Goal: Information Seeking & Learning: Learn about a topic

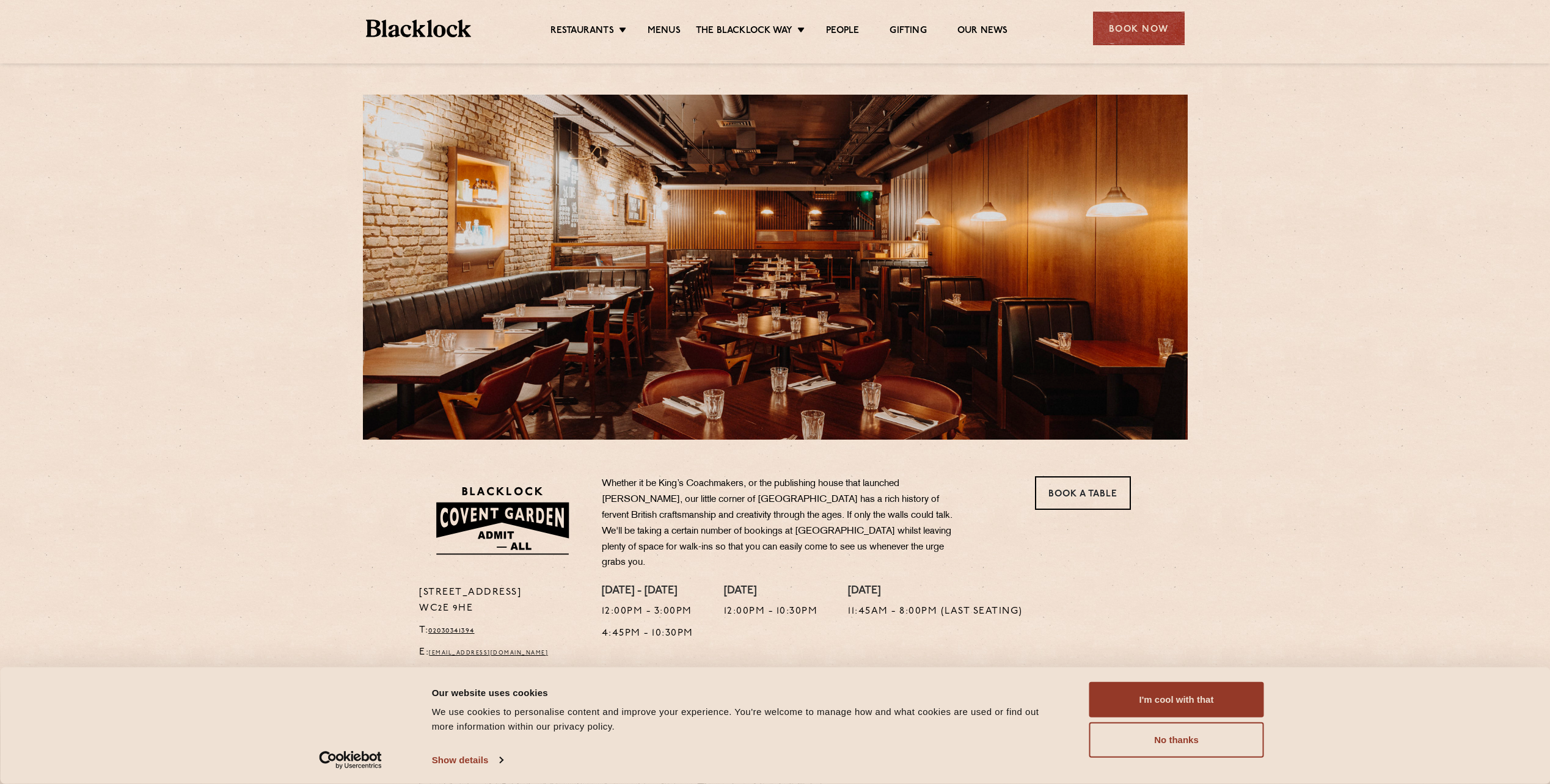
click at [655, 24] on ul "Restaurants [GEOGRAPHIC_DATA] [GEOGRAPHIC_DATA] [GEOGRAPHIC_DATA] [GEOGRAPHIC_D…" at bounding box center [779, 28] width 615 height 19
click at [662, 23] on ul "Restaurants [GEOGRAPHIC_DATA] [GEOGRAPHIC_DATA] [GEOGRAPHIC_DATA] [GEOGRAPHIC_D…" at bounding box center [779, 28] width 615 height 19
click at [666, 27] on link "Menus" at bounding box center [664, 31] width 33 height 13
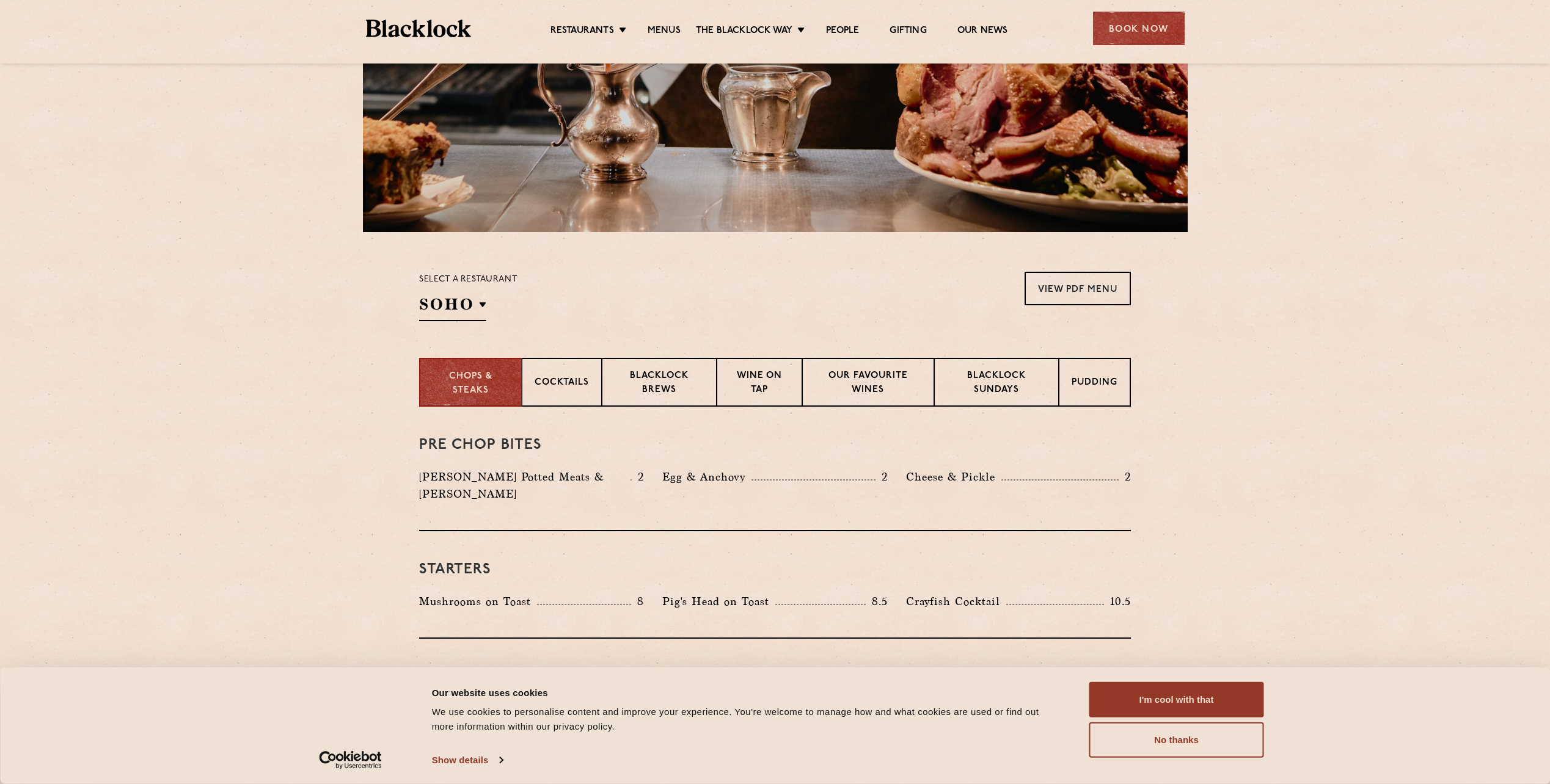
scroll to position [61, 0]
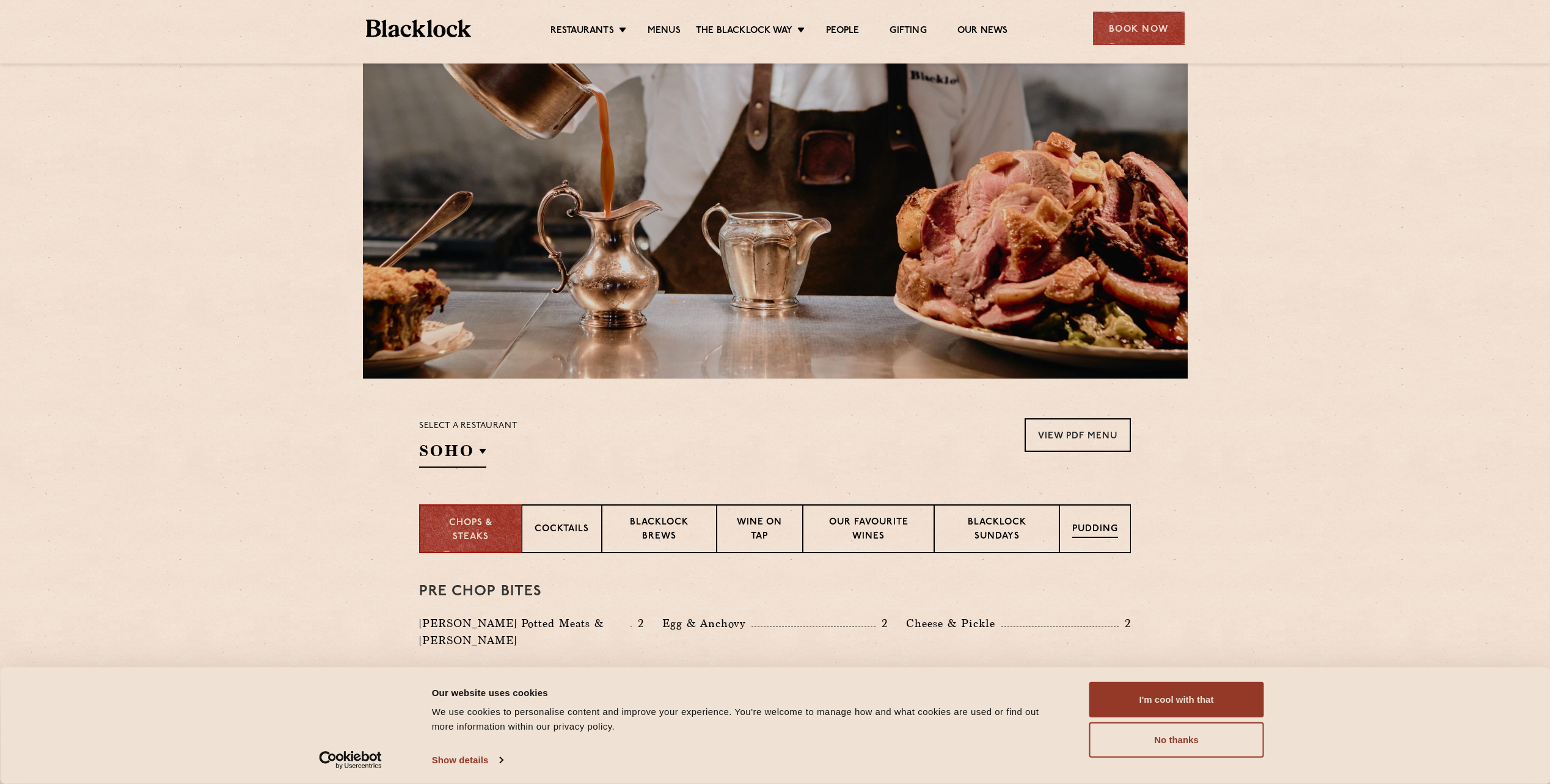
click at [1076, 528] on p "Pudding" at bounding box center [1095, 530] width 46 height 16
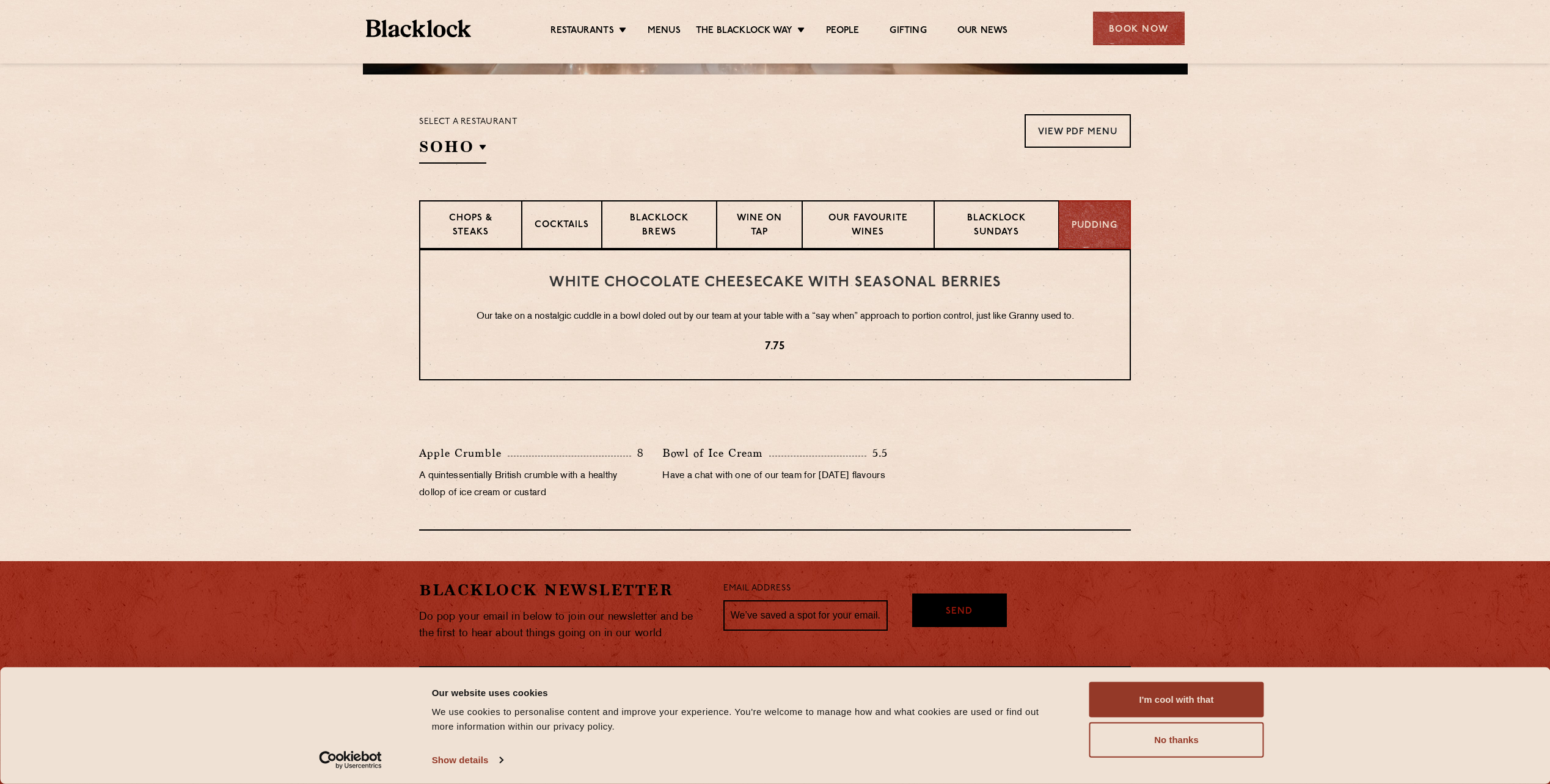
scroll to position [407, 0]
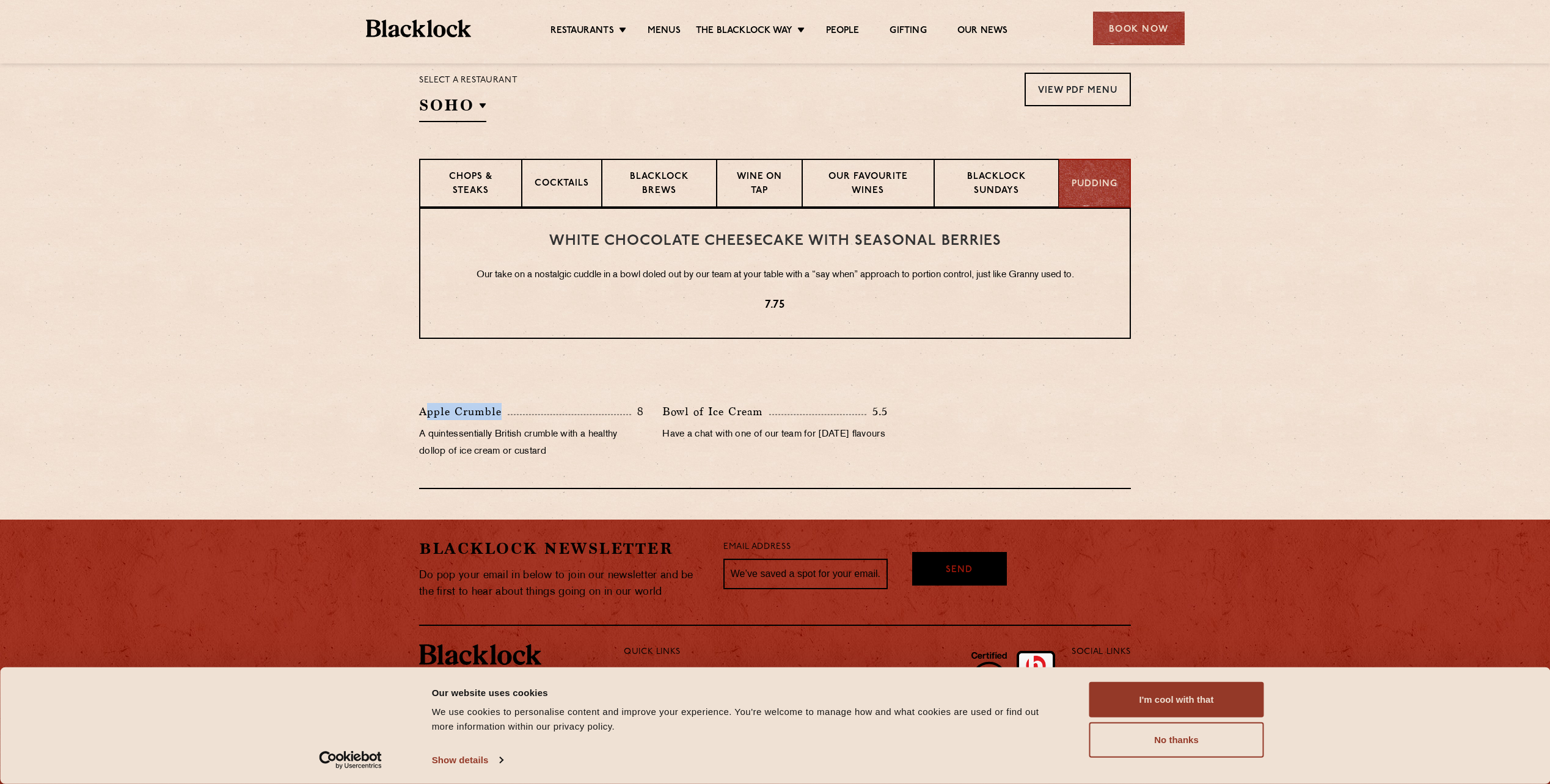
drag, startPoint x: 429, startPoint y: 414, endPoint x: 579, endPoint y: 415, distance: 150.0
click at [579, 415] on div "Apple Crumble 8" at bounding box center [532, 411] width 225 height 17
drag, startPoint x: 579, startPoint y: 415, endPoint x: 509, endPoint y: 420, distance: 70.2
click at [509, 420] on div "Apple Crumble 8" at bounding box center [532, 411] width 225 height 17
drag, startPoint x: 395, startPoint y: 418, endPoint x: 467, endPoint y: 415, distance: 72.1
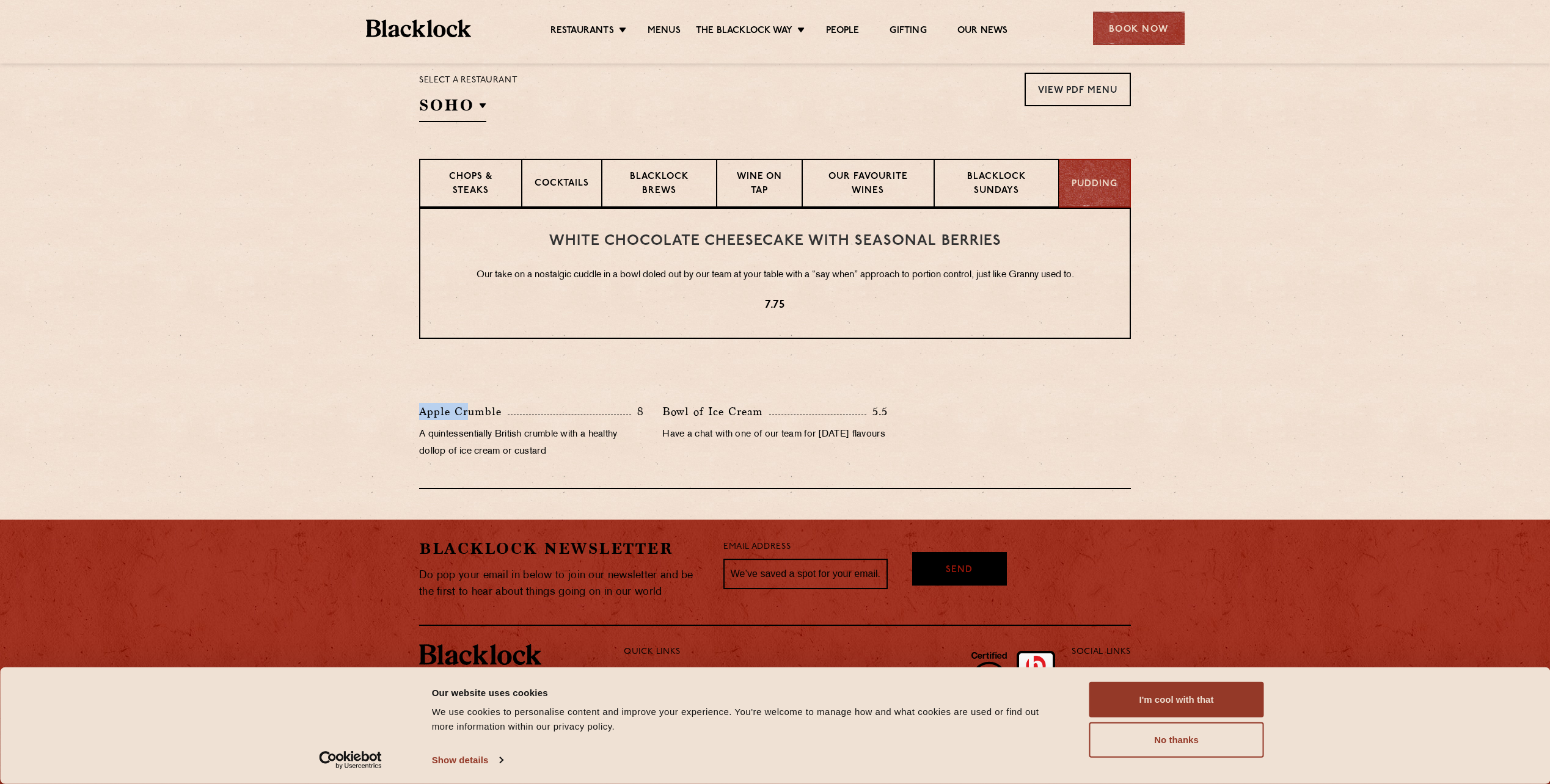
click at [467, 415] on section "White Chocolate Cheesecake with Seasonal Berries Our take on a nostalgic cuddle…" at bounding box center [775, 349] width 1550 height 282
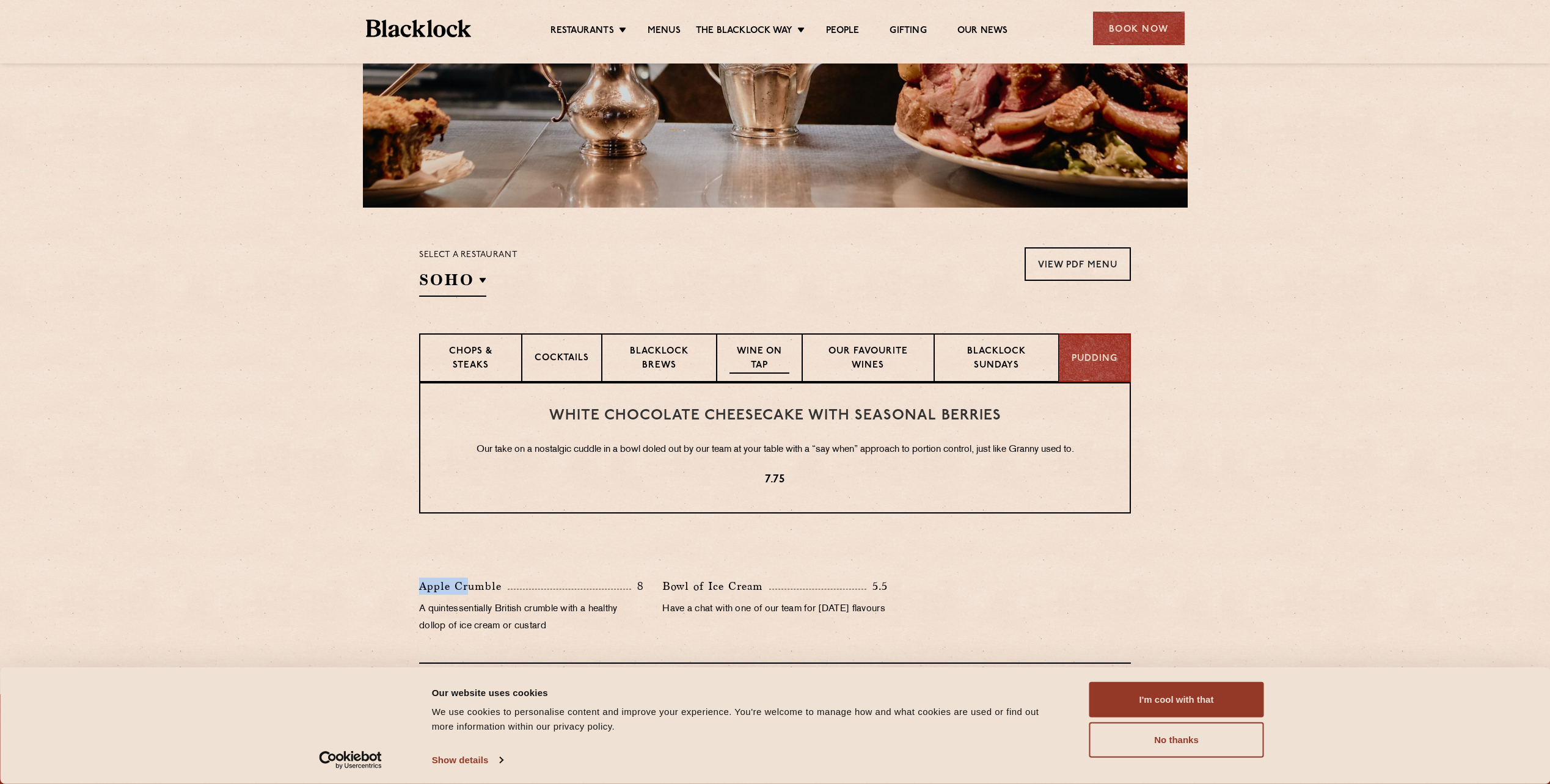
scroll to position [162, 0]
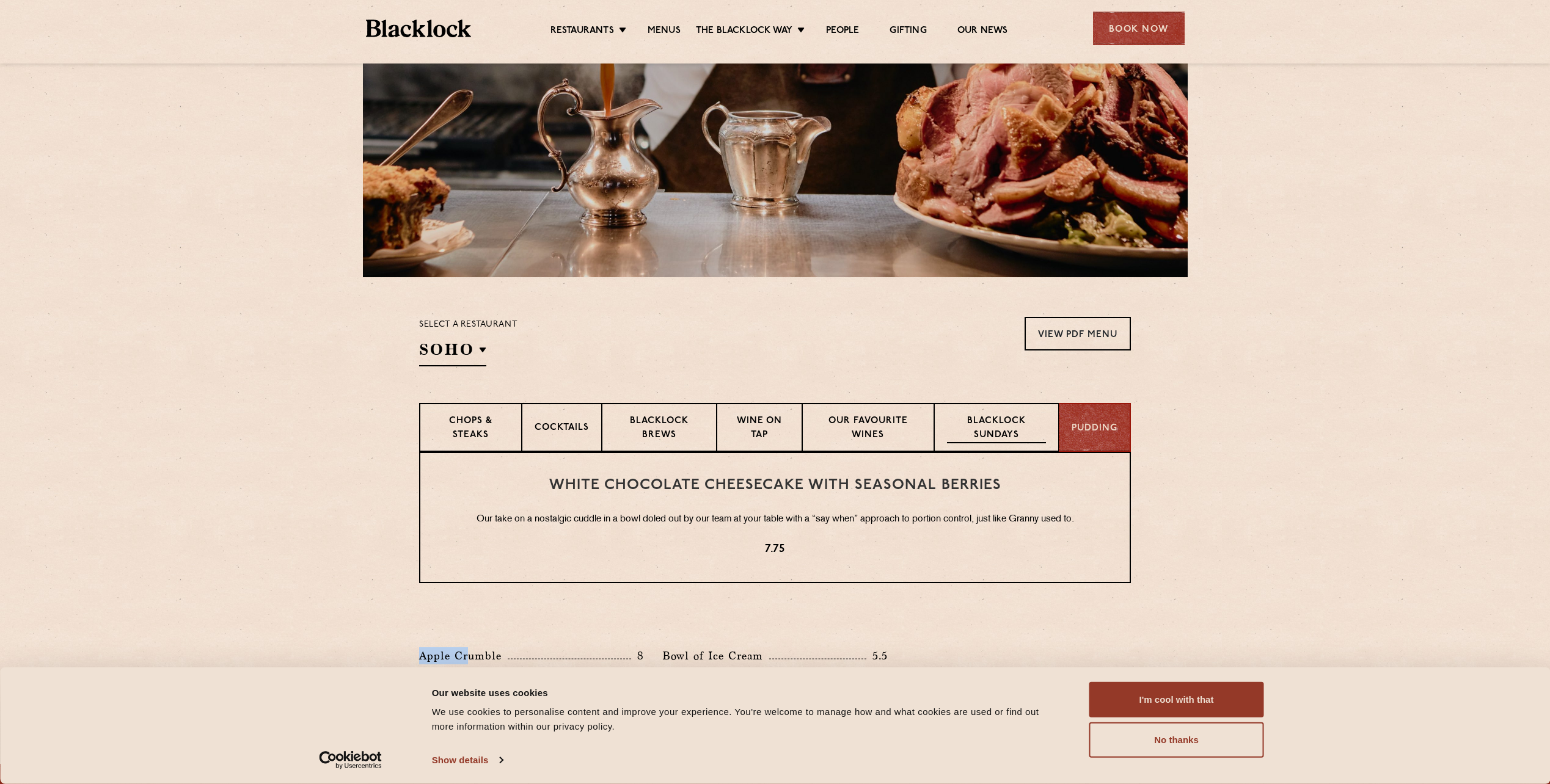
click at [996, 428] on p "Blacklock Sundays" at bounding box center [996, 428] width 99 height 29
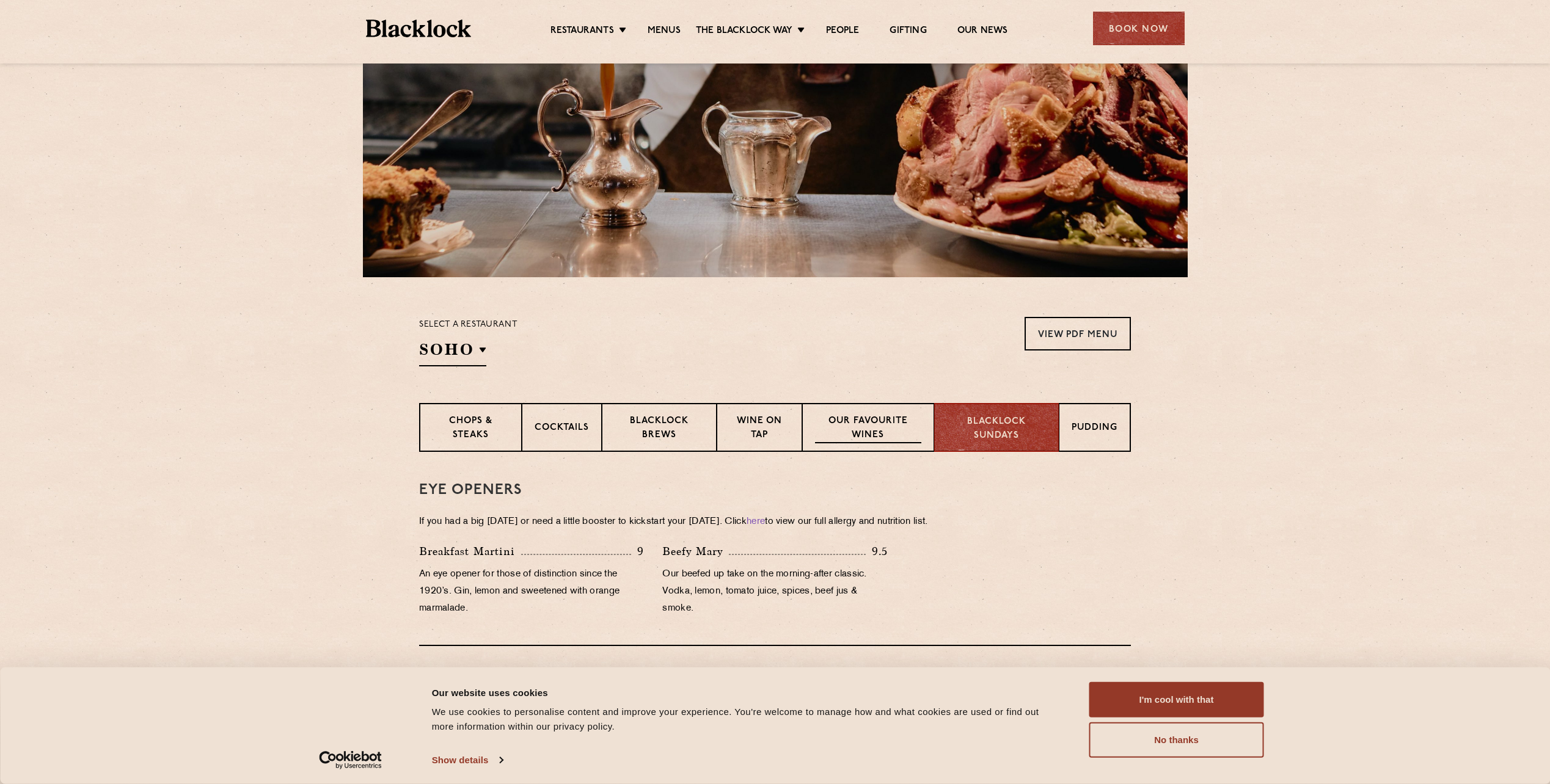
click at [895, 435] on p "Our favourite wines" at bounding box center [868, 428] width 106 height 29
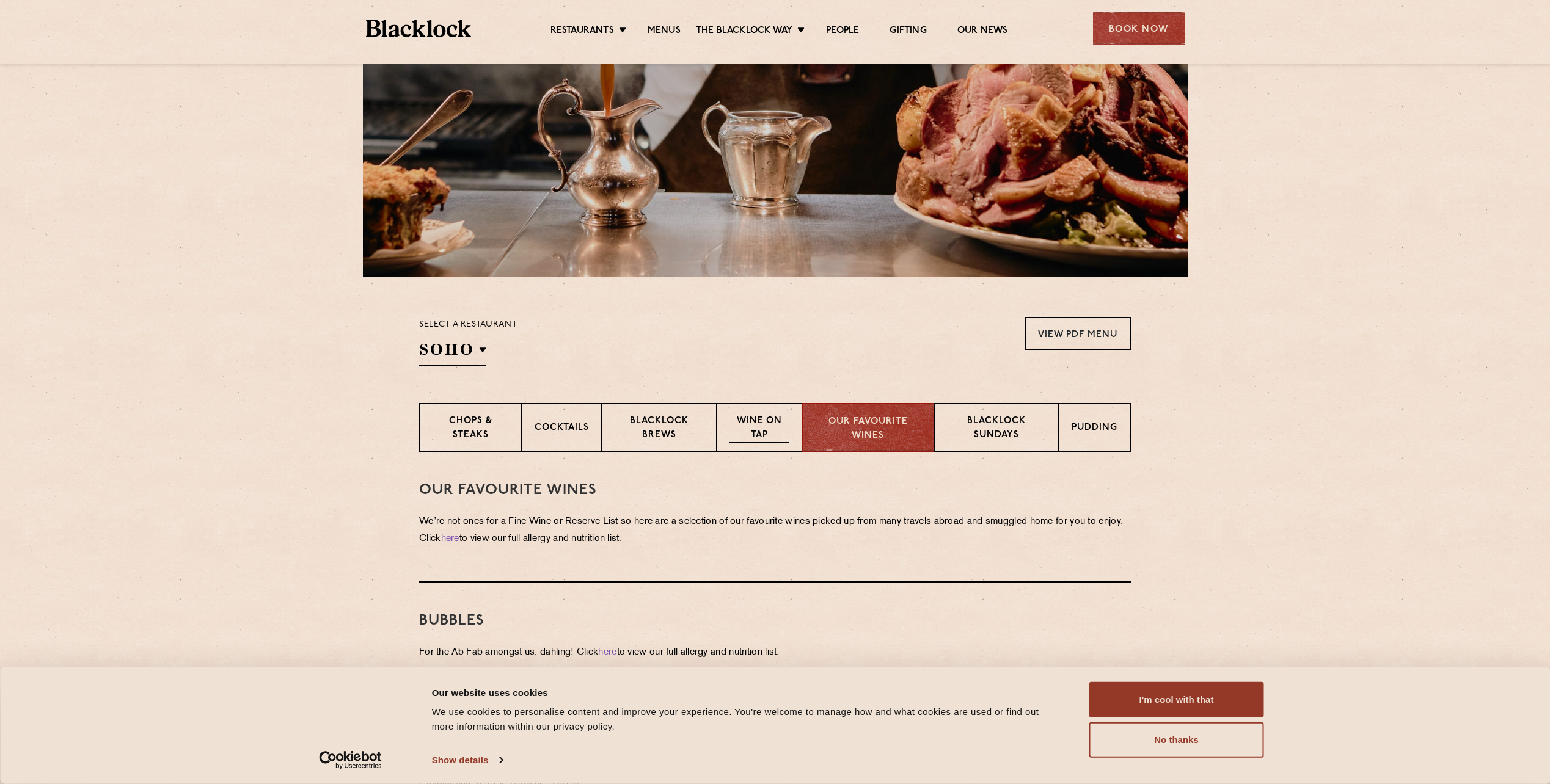
click at [790, 439] on p "Wine on Tap" at bounding box center [759, 428] width 60 height 29
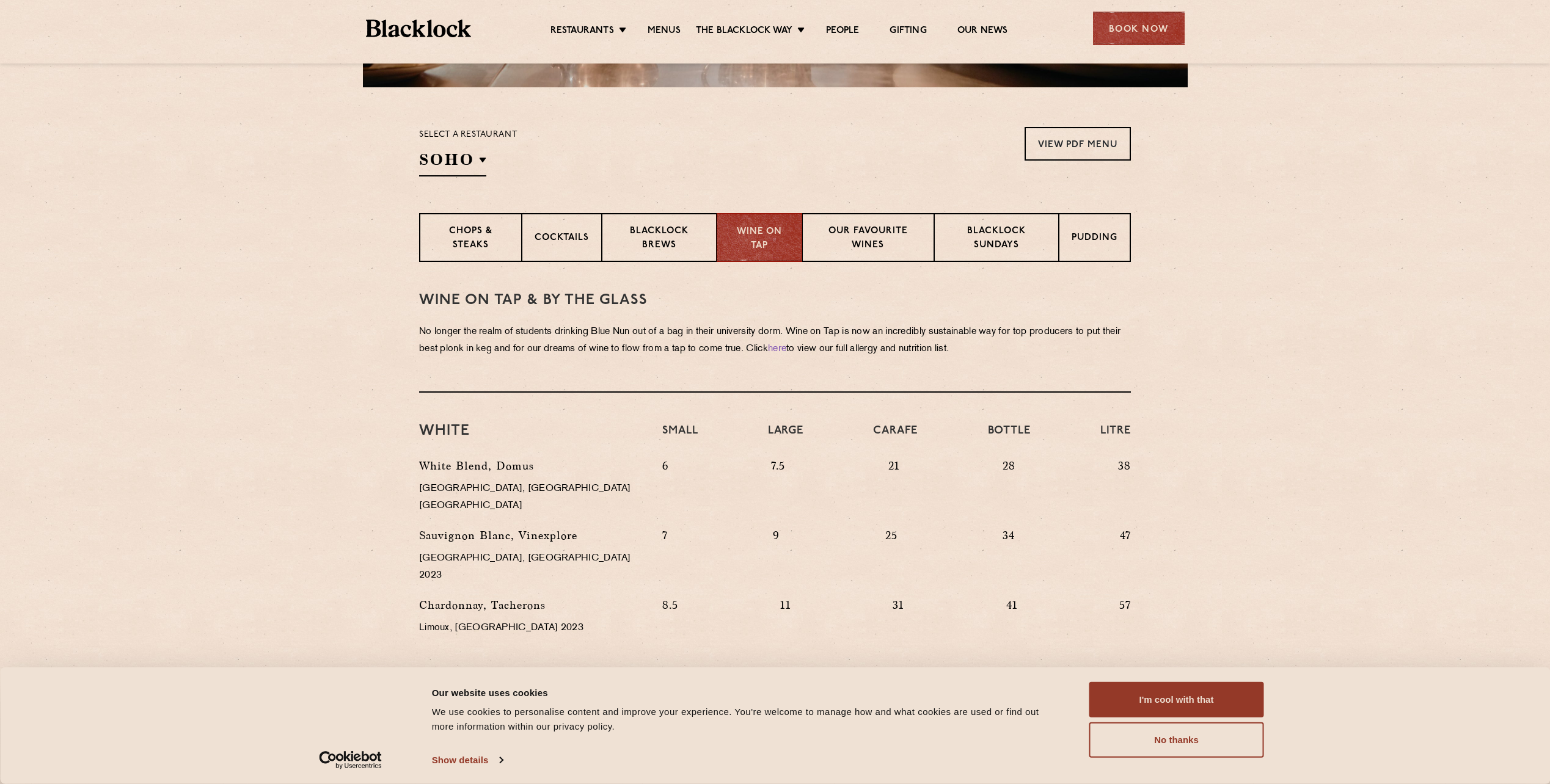
scroll to position [345, 0]
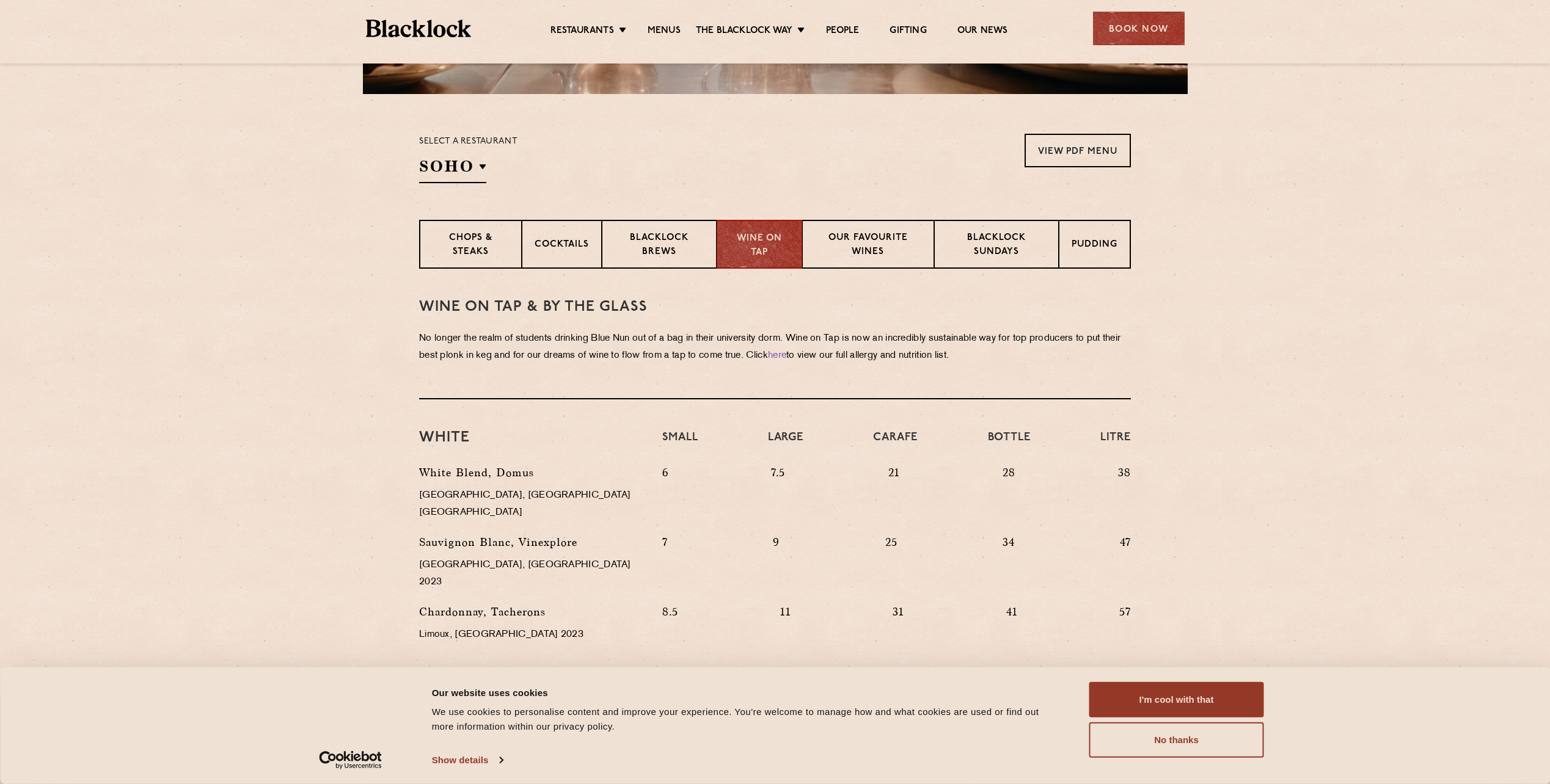
click at [680, 205] on section "Select a restaurant SOHO Soho Birmingham City Shoreditch Covent Garden Canary W…" at bounding box center [775, 157] width 1550 height 126
click at [685, 227] on div "Blacklock Brews" at bounding box center [659, 244] width 115 height 49
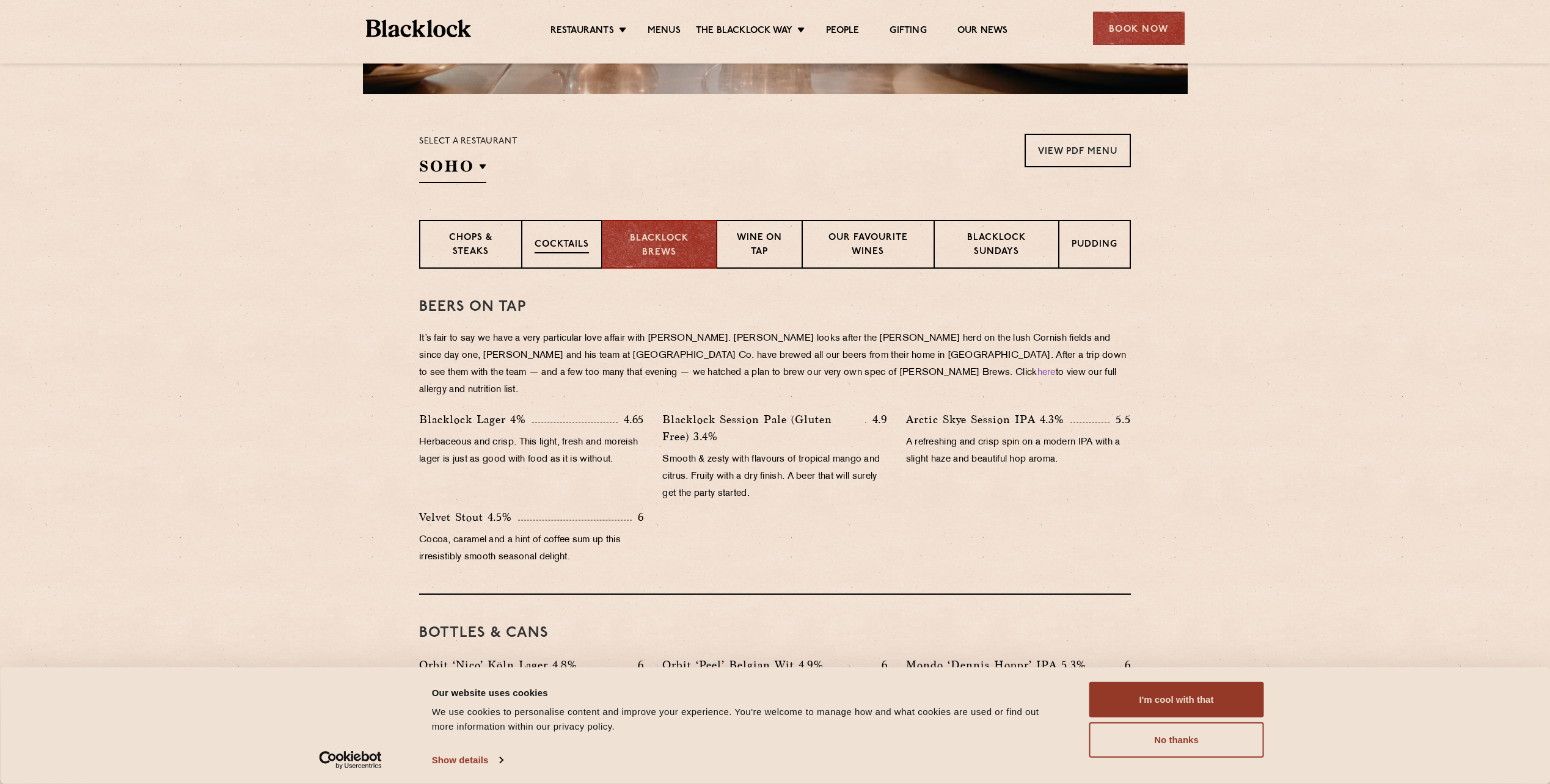
click at [554, 241] on p "Cocktails" at bounding box center [561, 246] width 54 height 16
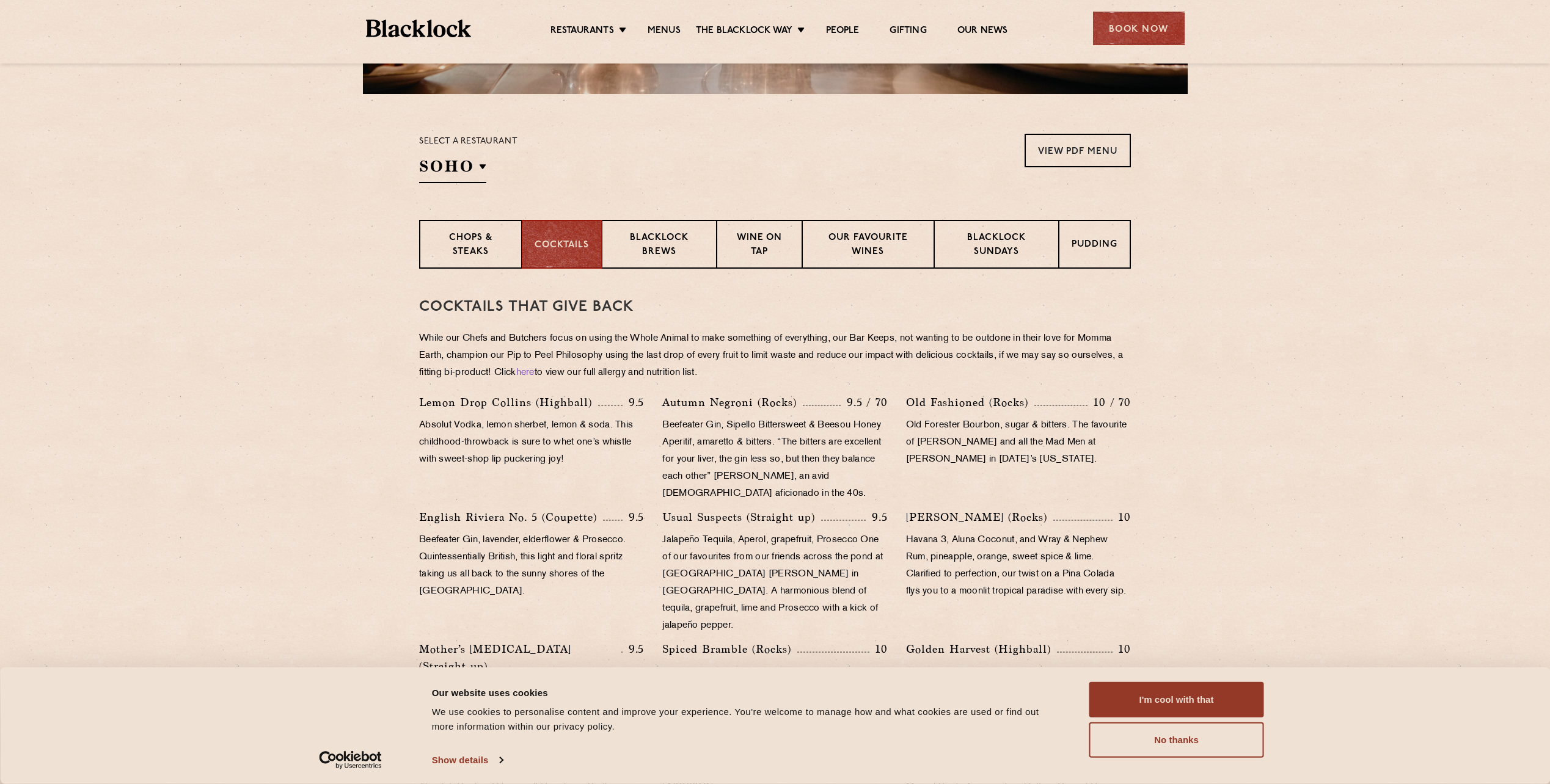
click at [1227, 454] on section "Cocktails That Give Back While our Chefs and Butchers focus on using the Whole …" at bounding box center [775, 758] width 1550 height 980
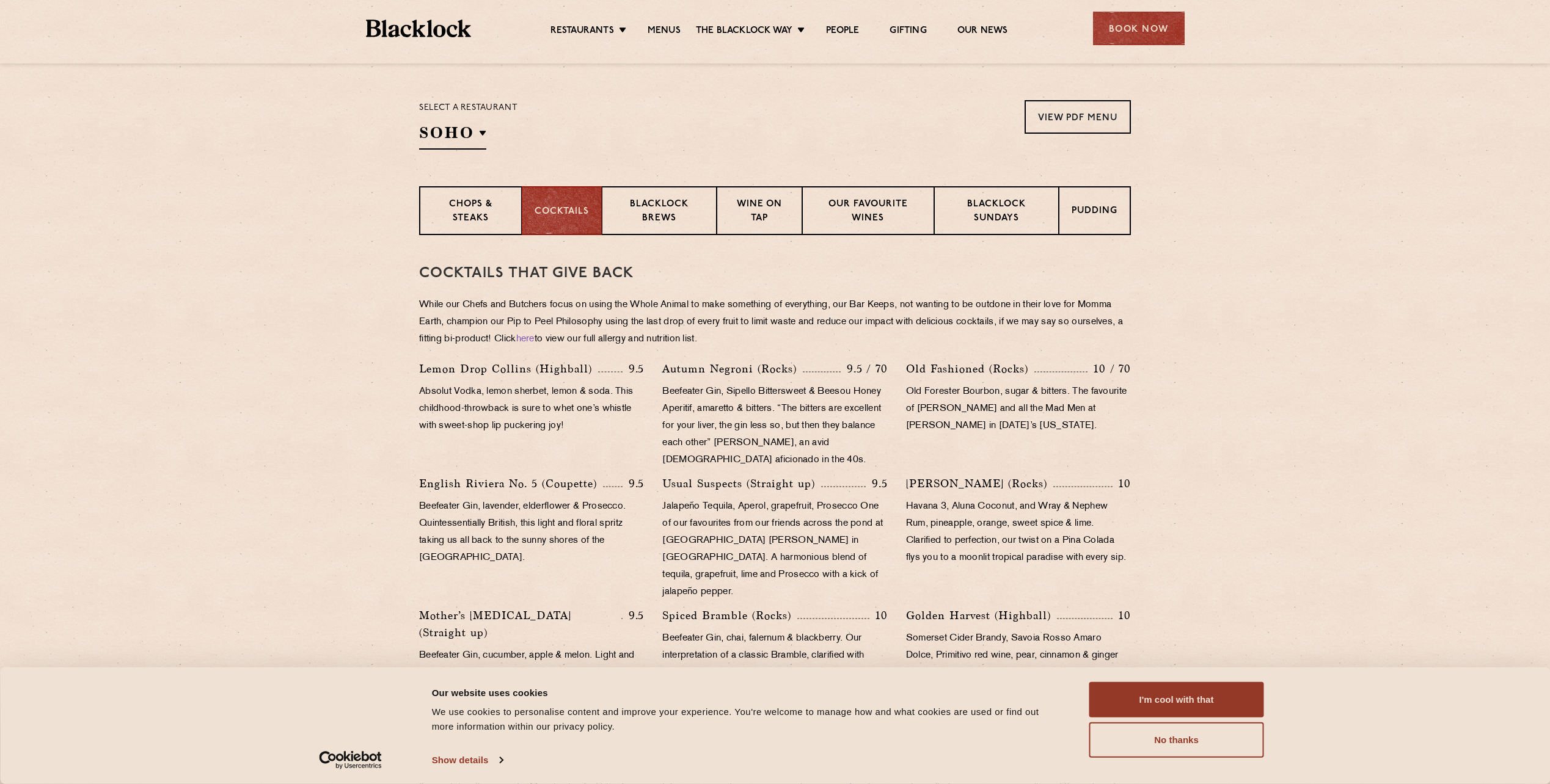
scroll to position [285, 0]
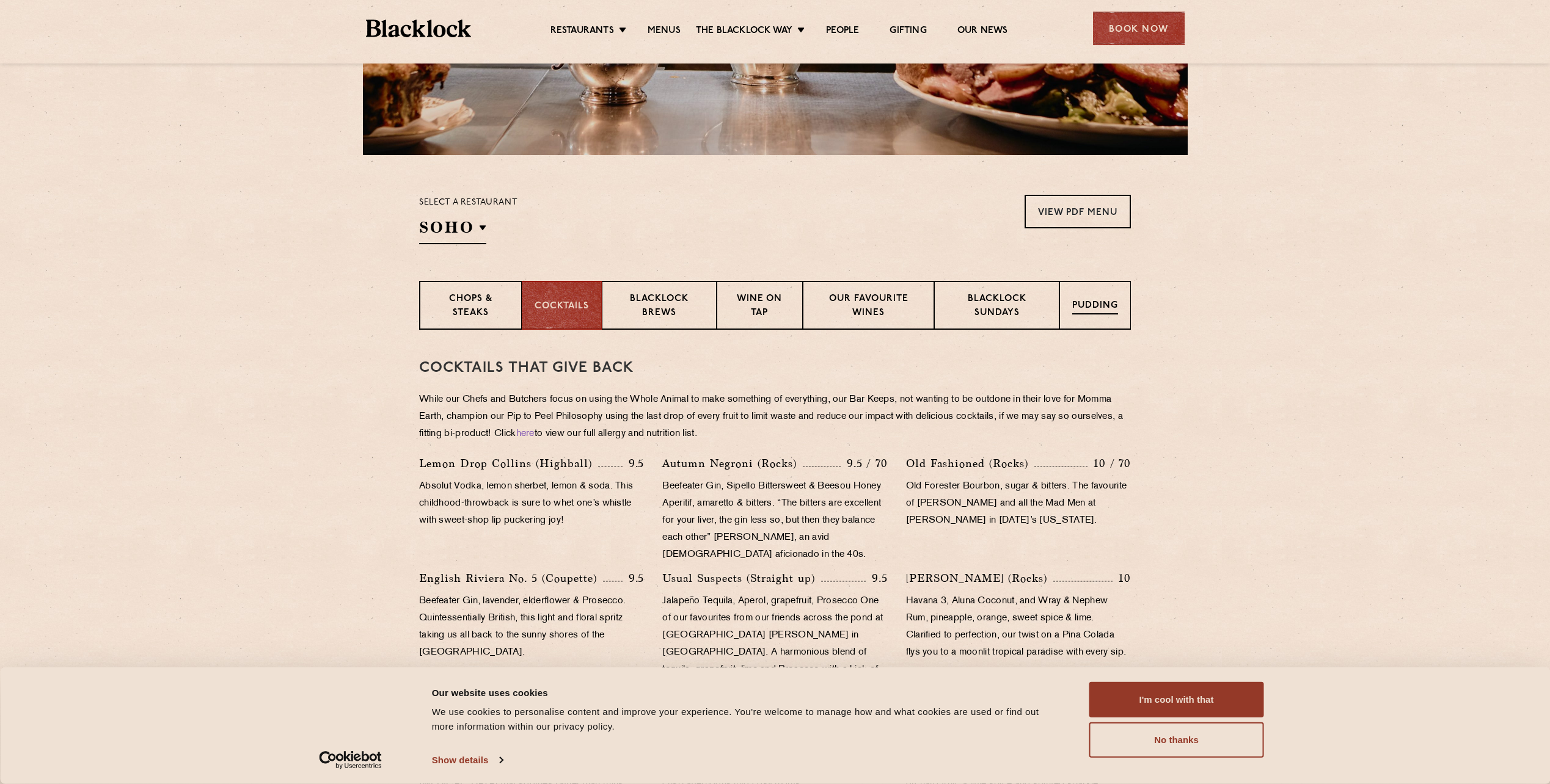
click at [1073, 312] on p "Pudding" at bounding box center [1095, 307] width 46 height 16
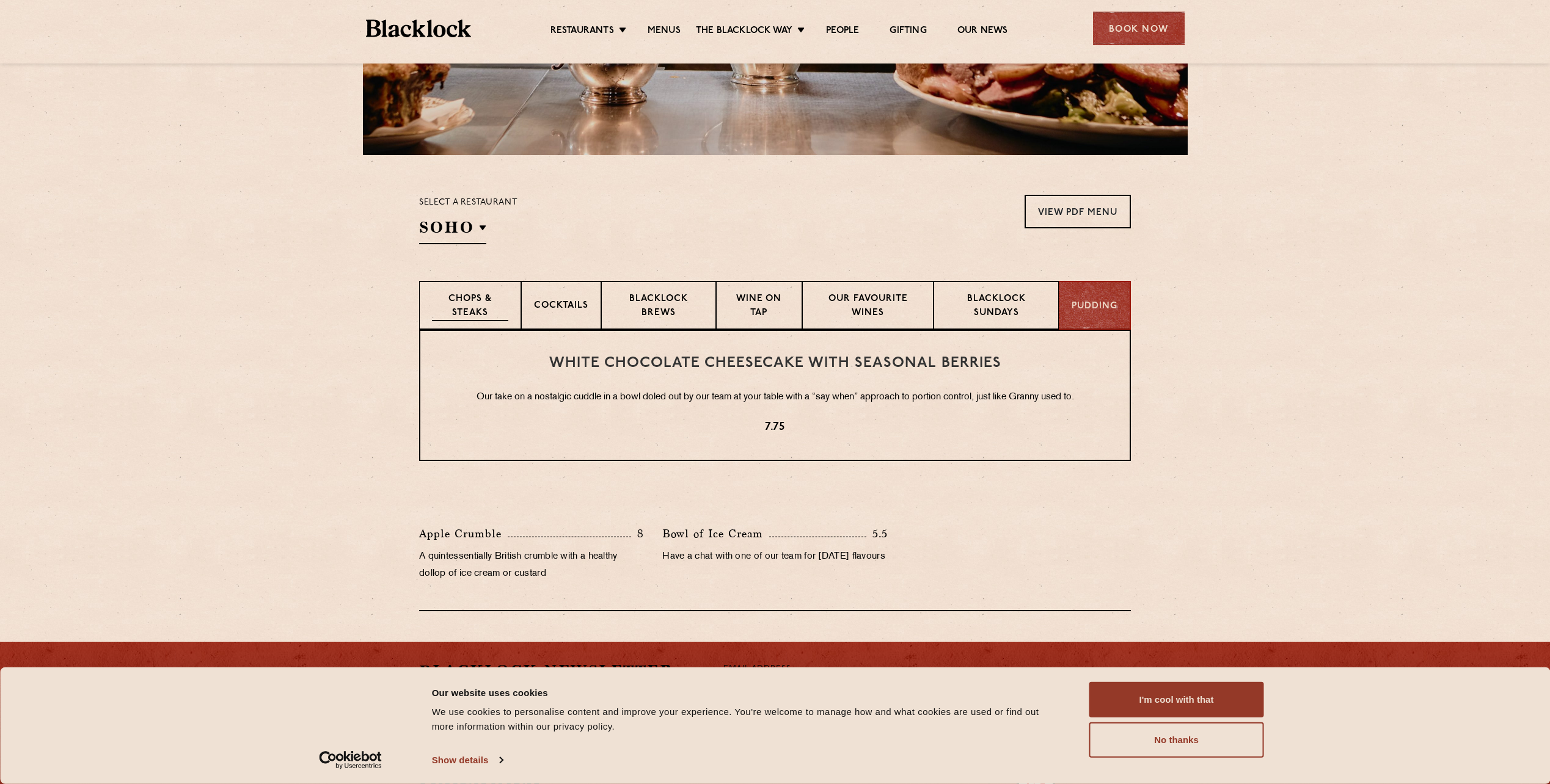
click at [465, 295] on p "Chops & Steaks" at bounding box center [470, 307] width 76 height 29
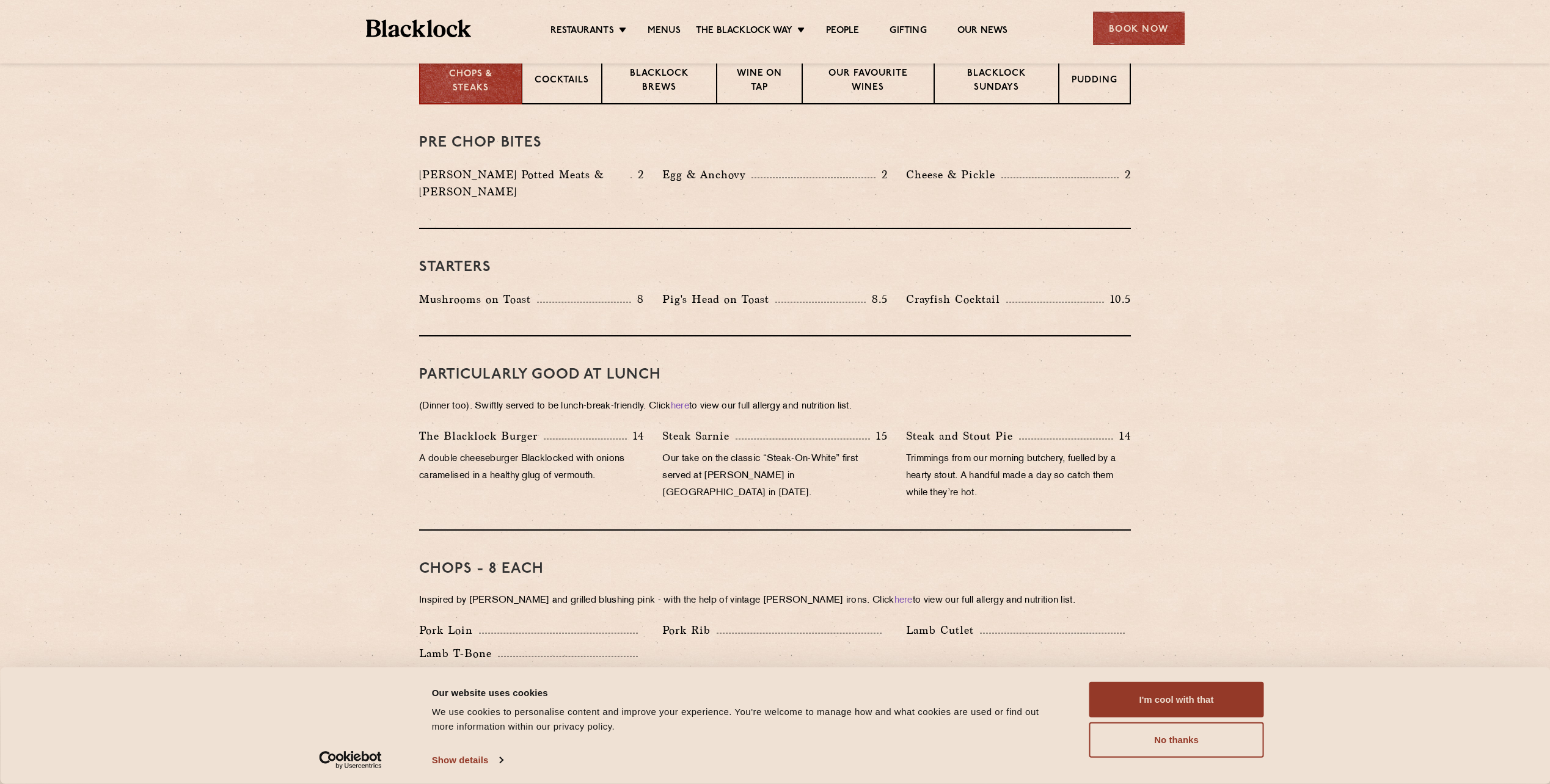
scroll to position [590, 0]
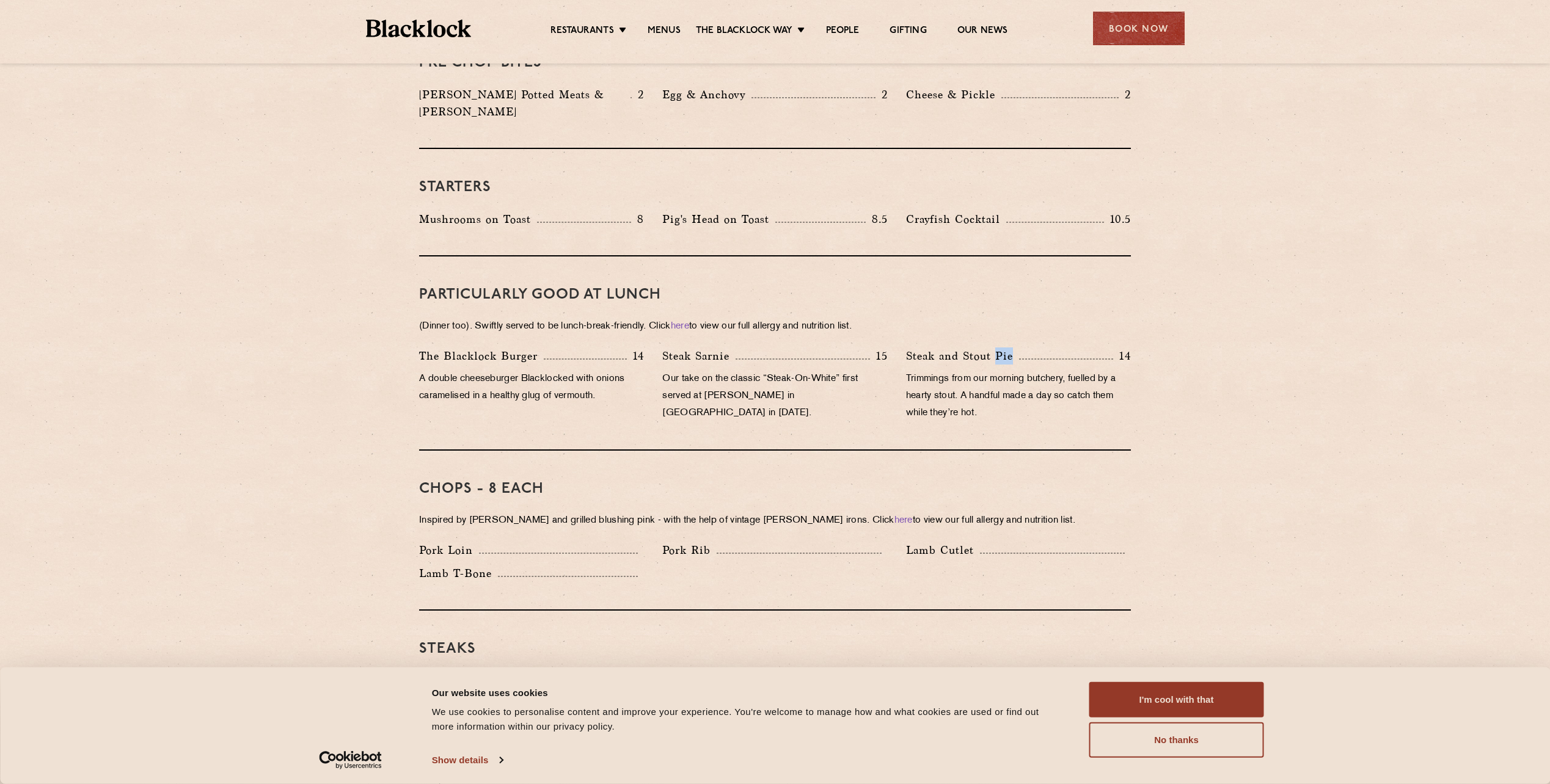
drag, startPoint x: 998, startPoint y: 337, endPoint x: 1027, endPoint y: 336, distance: 29.0
click at [1027, 348] on div "Steak and Stout Pie 14" at bounding box center [1019, 356] width 225 height 17
click at [892, 383] on div "Steak Sarnie 15 Our take on the classic “Steak-On-White” first served at Louis’…" at bounding box center [774, 388] width 243 height 81
click at [944, 377] on p "Trimmings from our morning butchery, fuelled by a hearty stout. A handful made …" at bounding box center [1019, 397] width 225 height 51
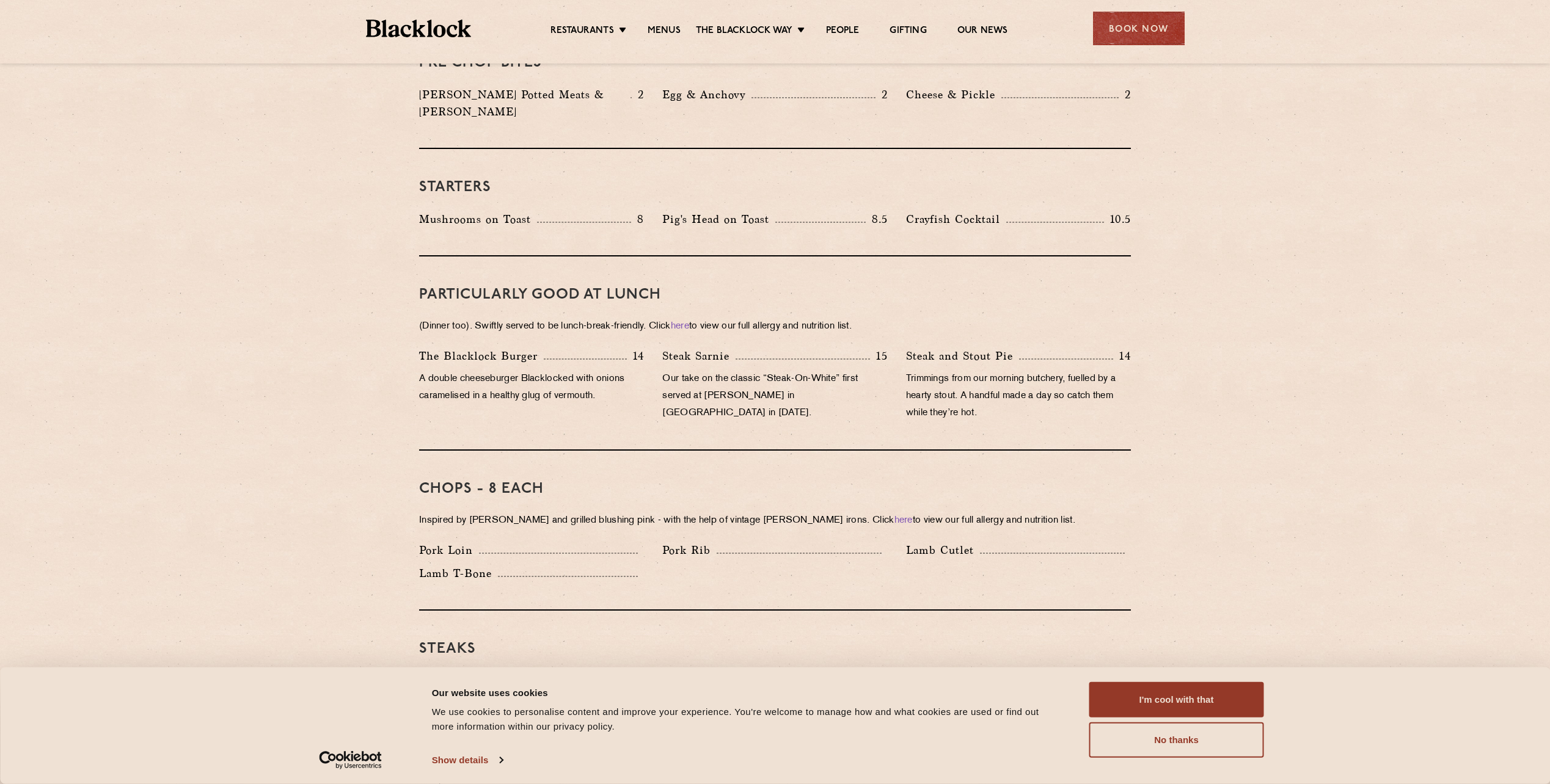
drag, startPoint x: 944, startPoint y: 377, endPoint x: 992, endPoint y: 436, distance: 76.1
click at [992, 451] on div "Chops - 8 each Inspired by Joe Beef and grilled blushing pink - with the help o…" at bounding box center [775, 531] width 712 height 160
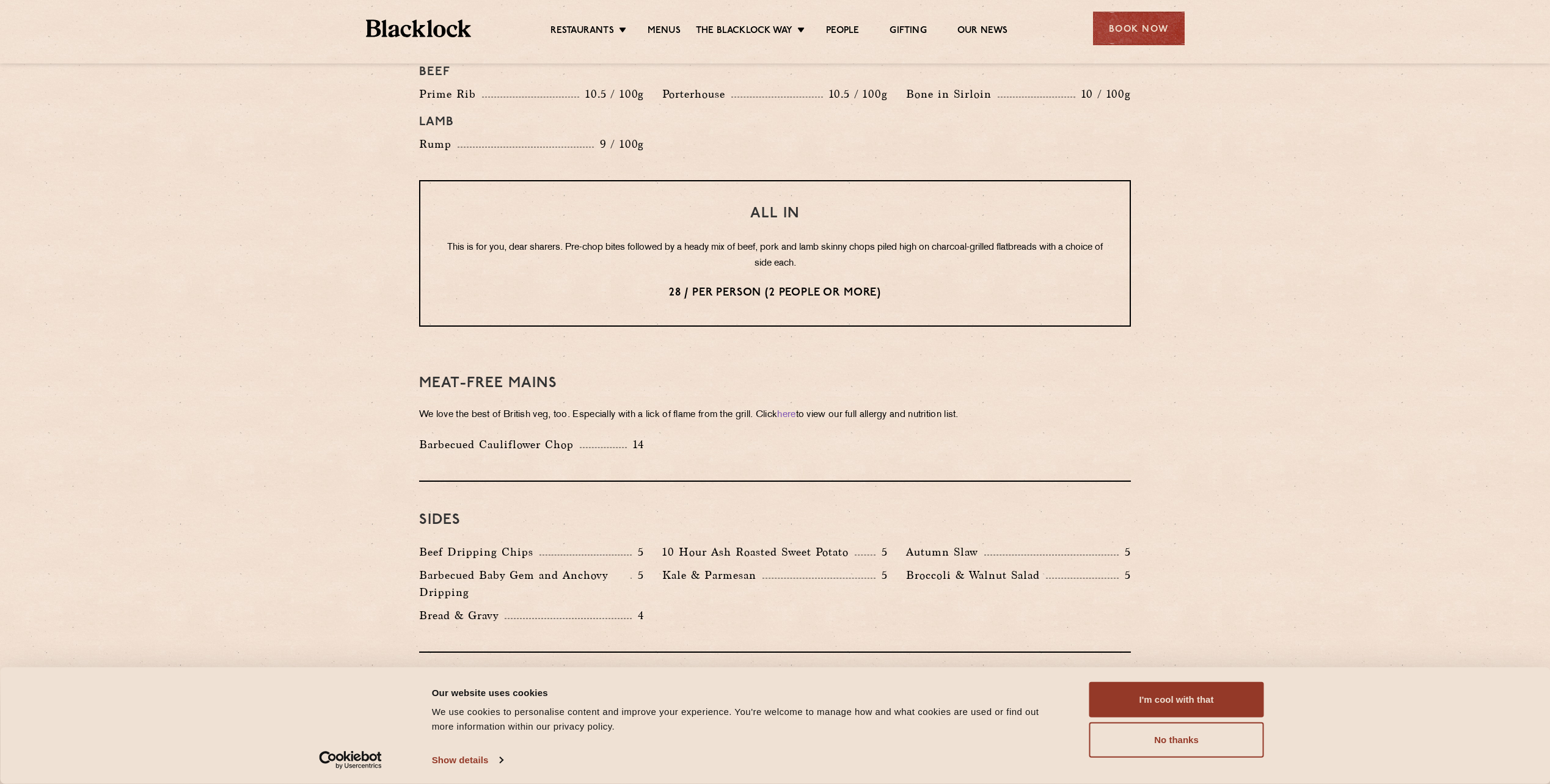
scroll to position [1445, 0]
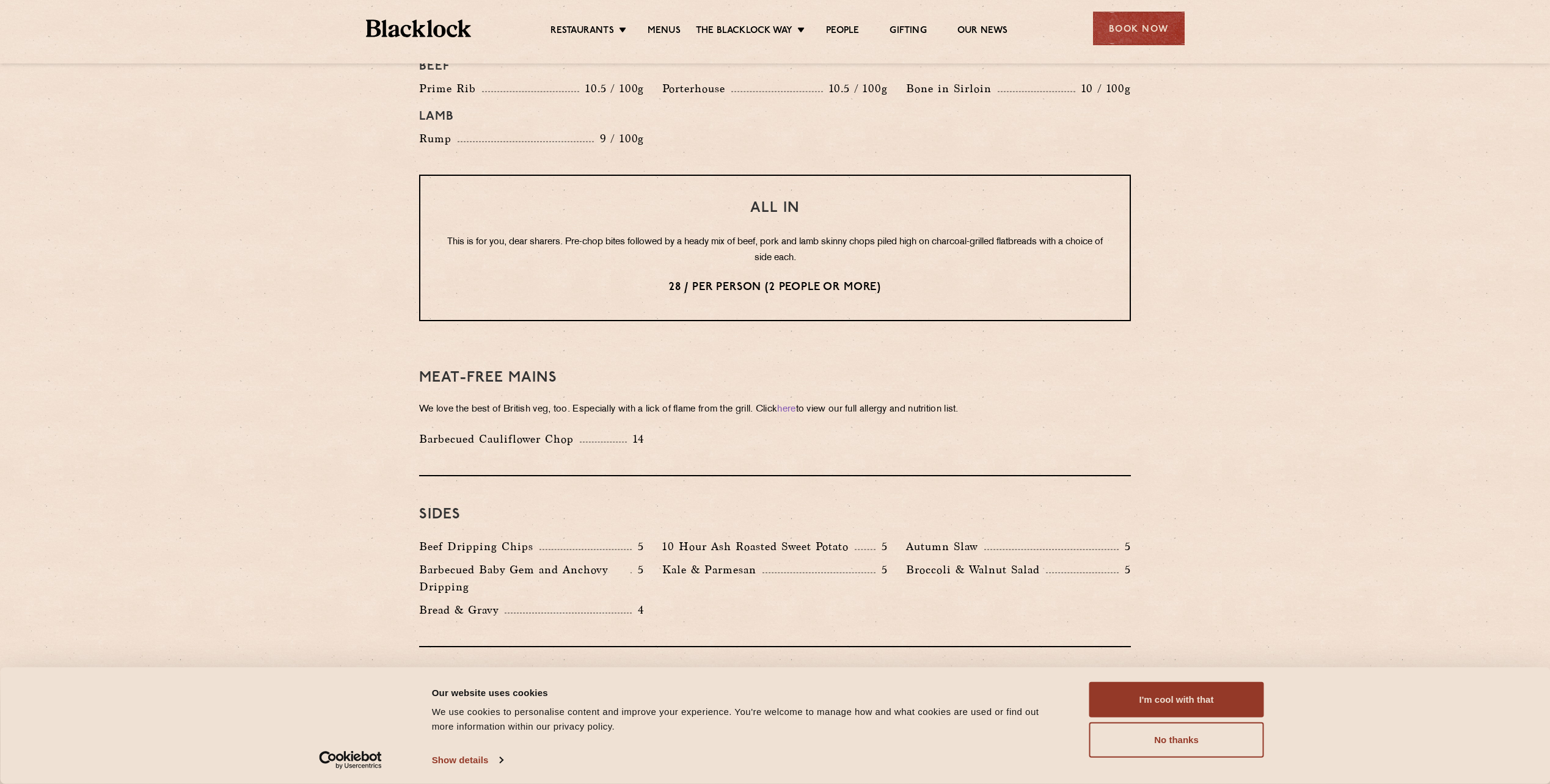
click at [544, 431] on p "Barbecued Cauliflower Chop" at bounding box center [499, 439] width 161 height 17
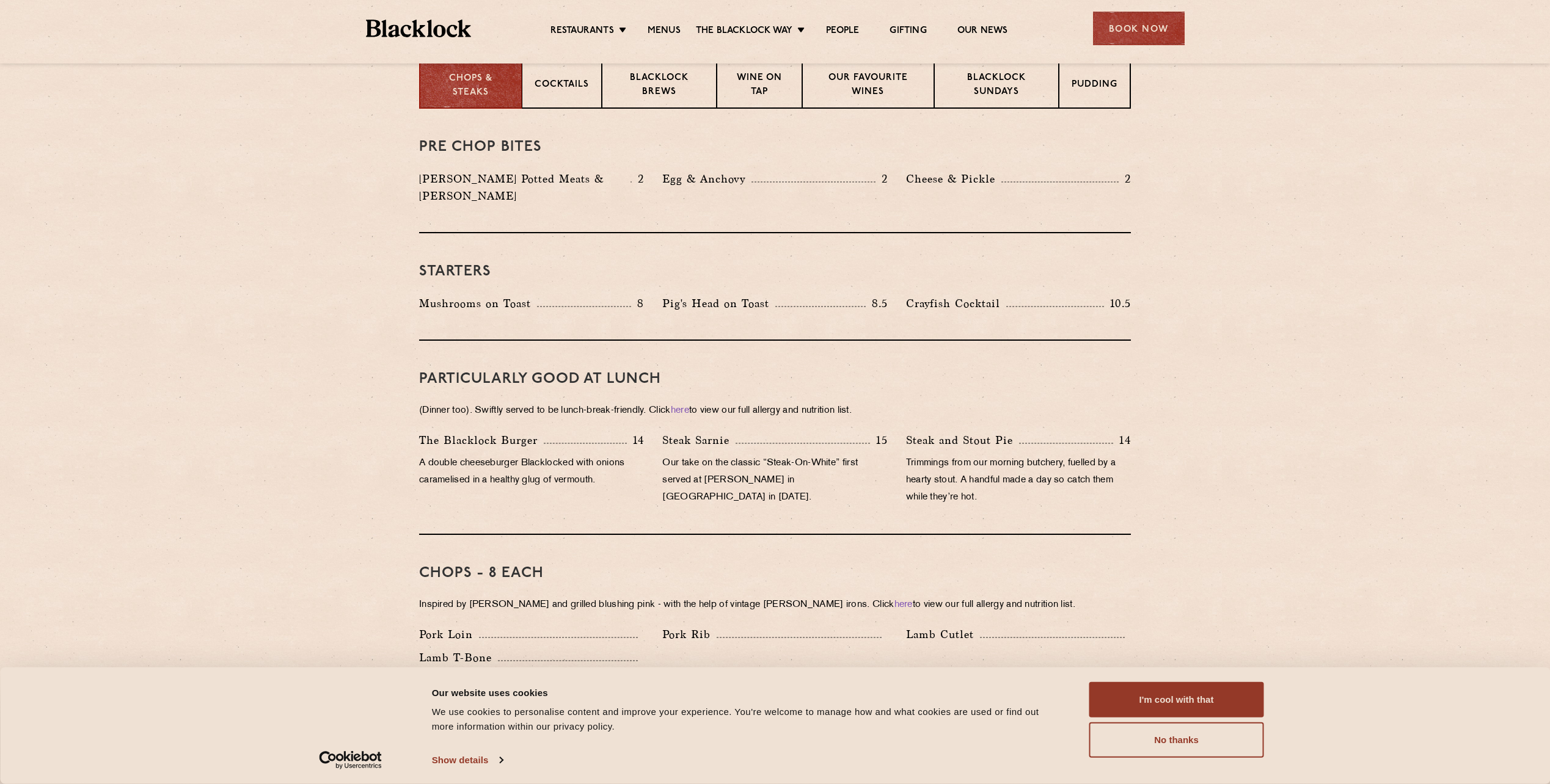
scroll to position [262, 0]
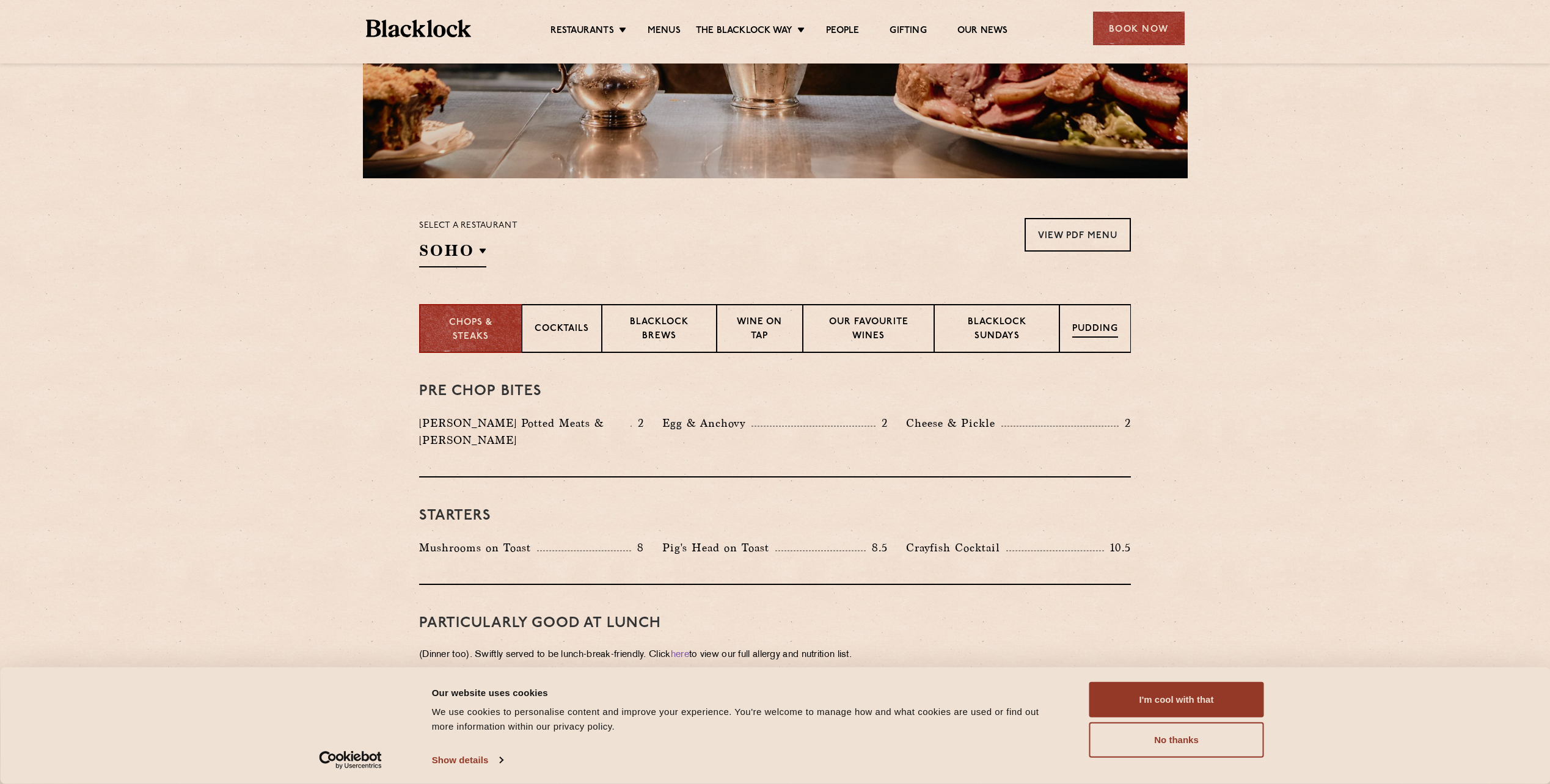
click at [1066, 321] on div "Pudding" at bounding box center [1095, 328] width 71 height 49
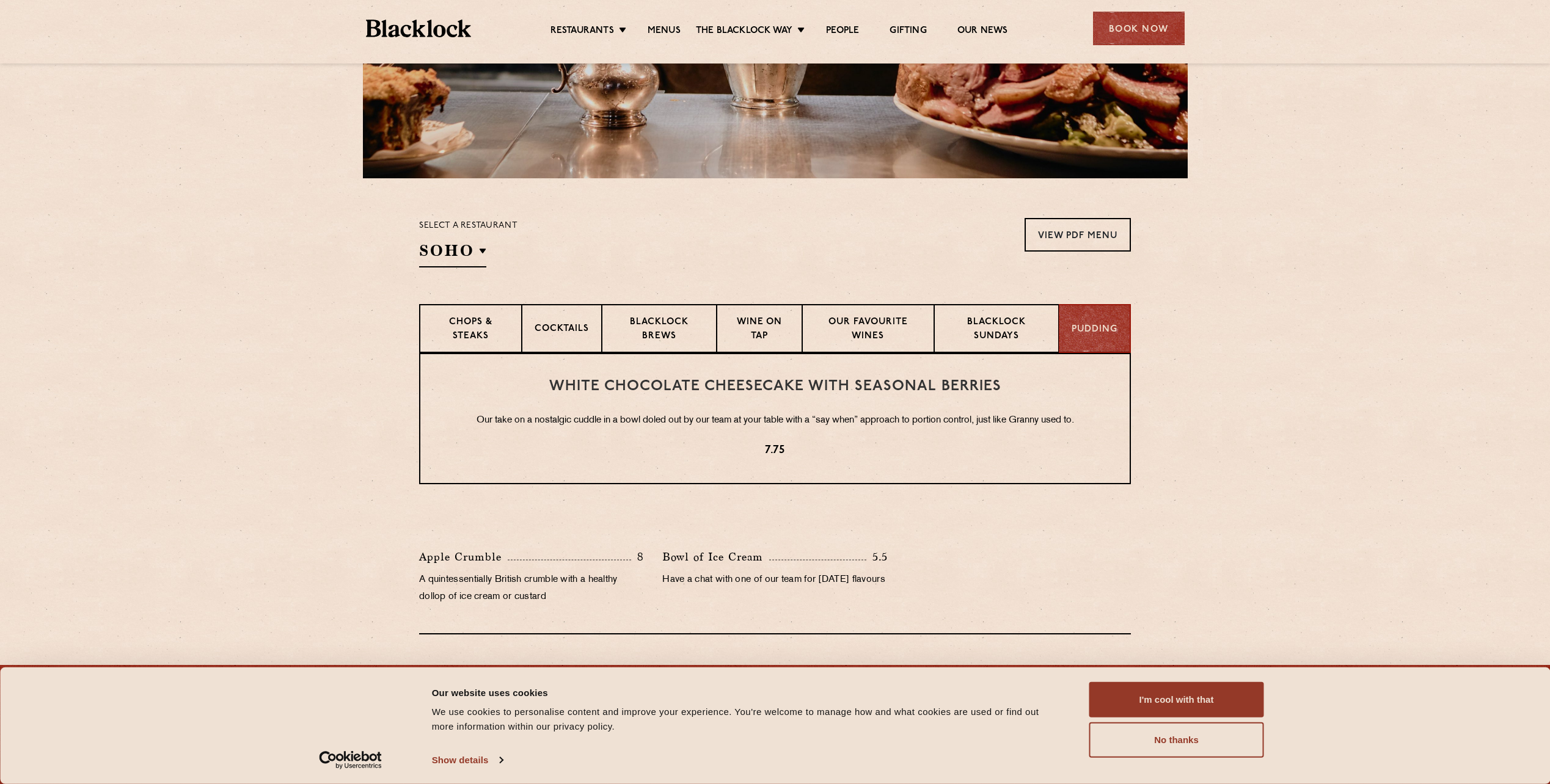
click at [1156, 372] on section "White Chocolate Cheesecake with Seasonal Berries Our take on a nostalgic cuddle…" at bounding box center [775, 494] width 1550 height 282
click at [1154, 371] on section "White Chocolate Cheesecake with Seasonal Berries Our take on a nostalgic cuddle…" at bounding box center [775, 494] width 1550 height 282
drag, startPoint x: 984, startPoint y: 330, endPoint x: 977, endPoint y: 330, distance: 7.0
click at [983, 330] on p "Blacklock Sundays" at bounding box center [996, 330] width 99 height 29
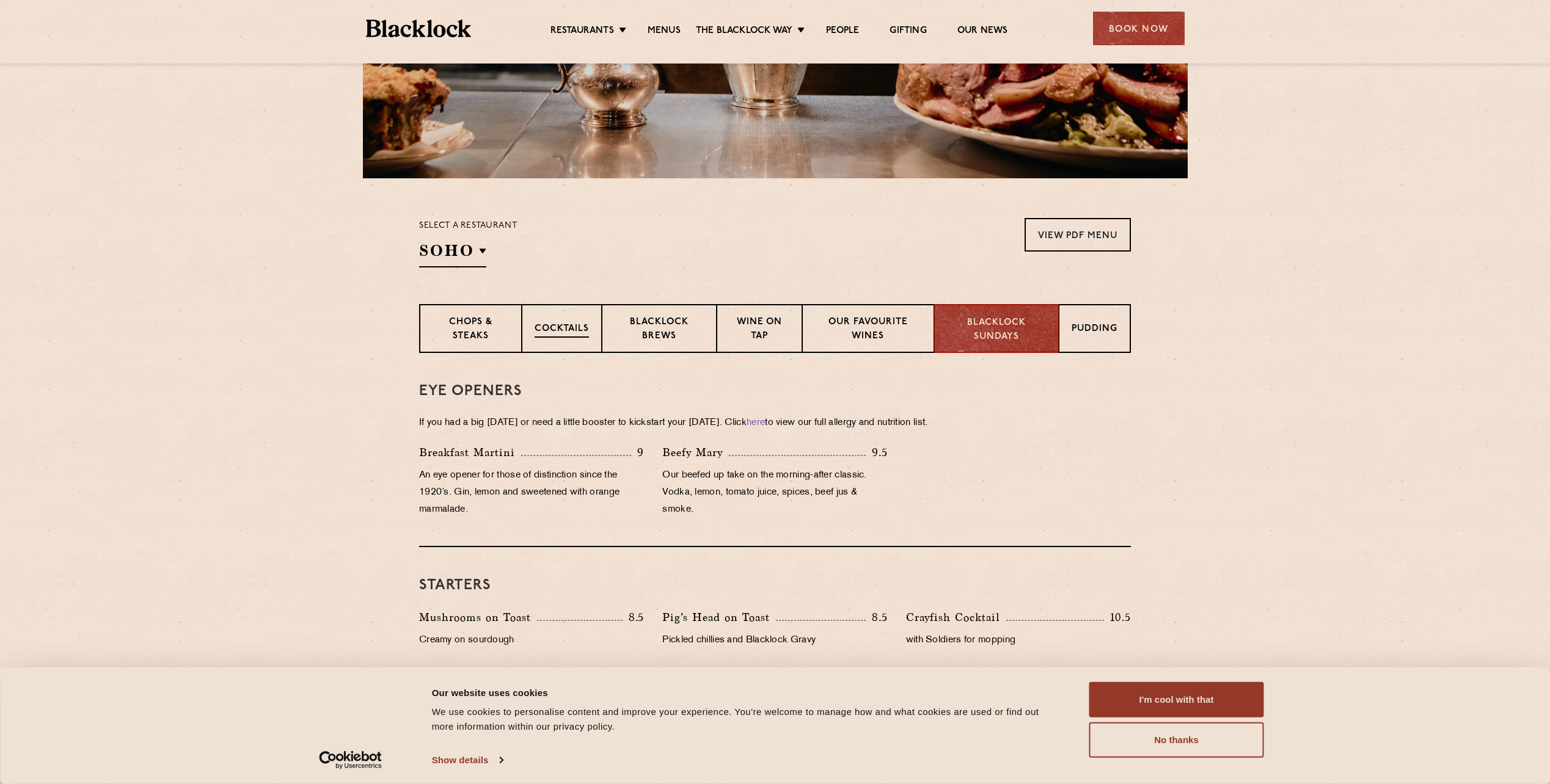
click at [580, 349] on div "Cocktails" at bounding box center [561, 328] width 80 height 49
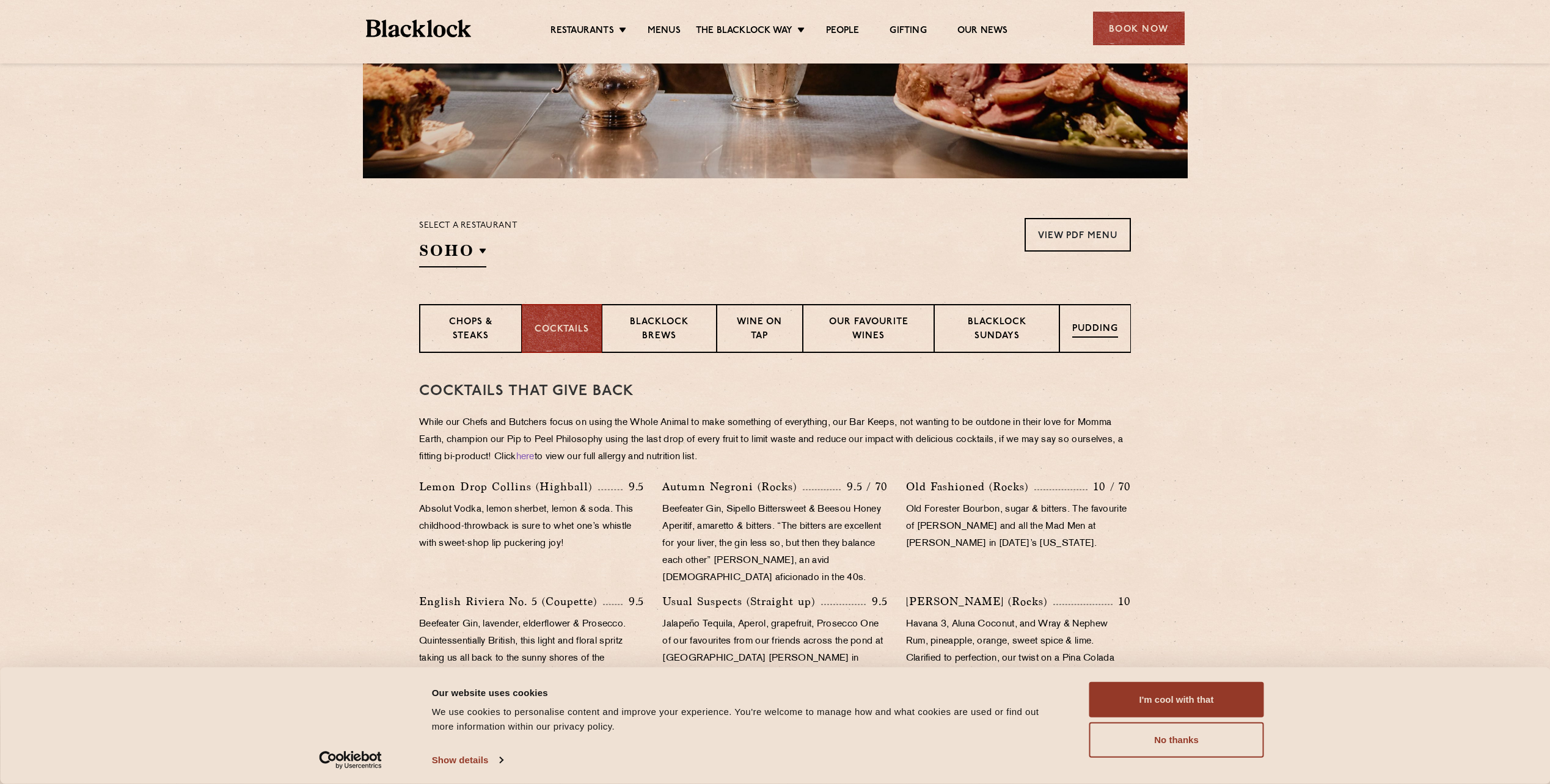
click at [1088, 314] on div "Pudding" at bounding box center [1095, 328] width 71 height 49
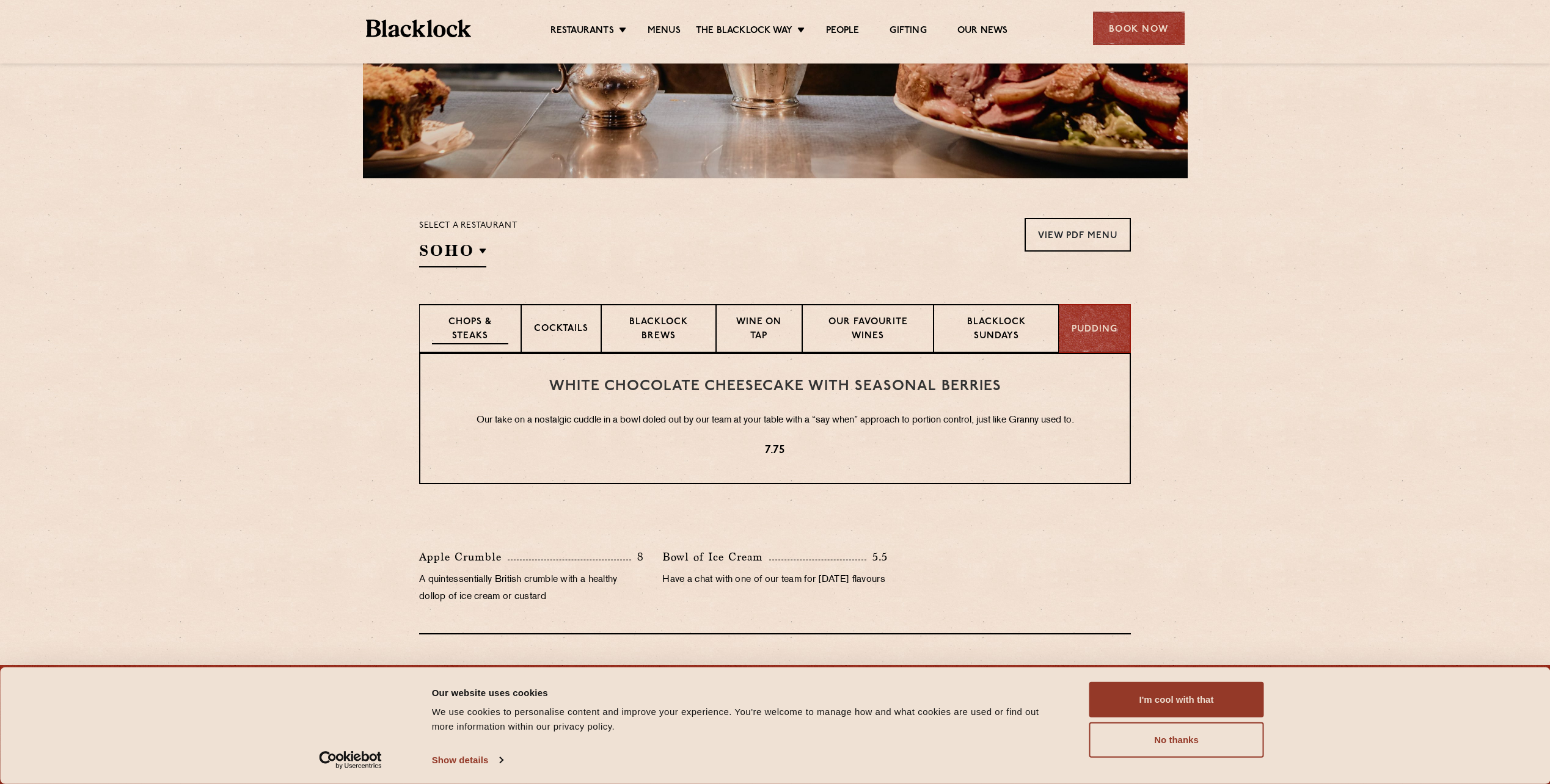
click at [489, 331] on p "Chops & Steaks" at bounding box center [470, 330] width 76 height 29
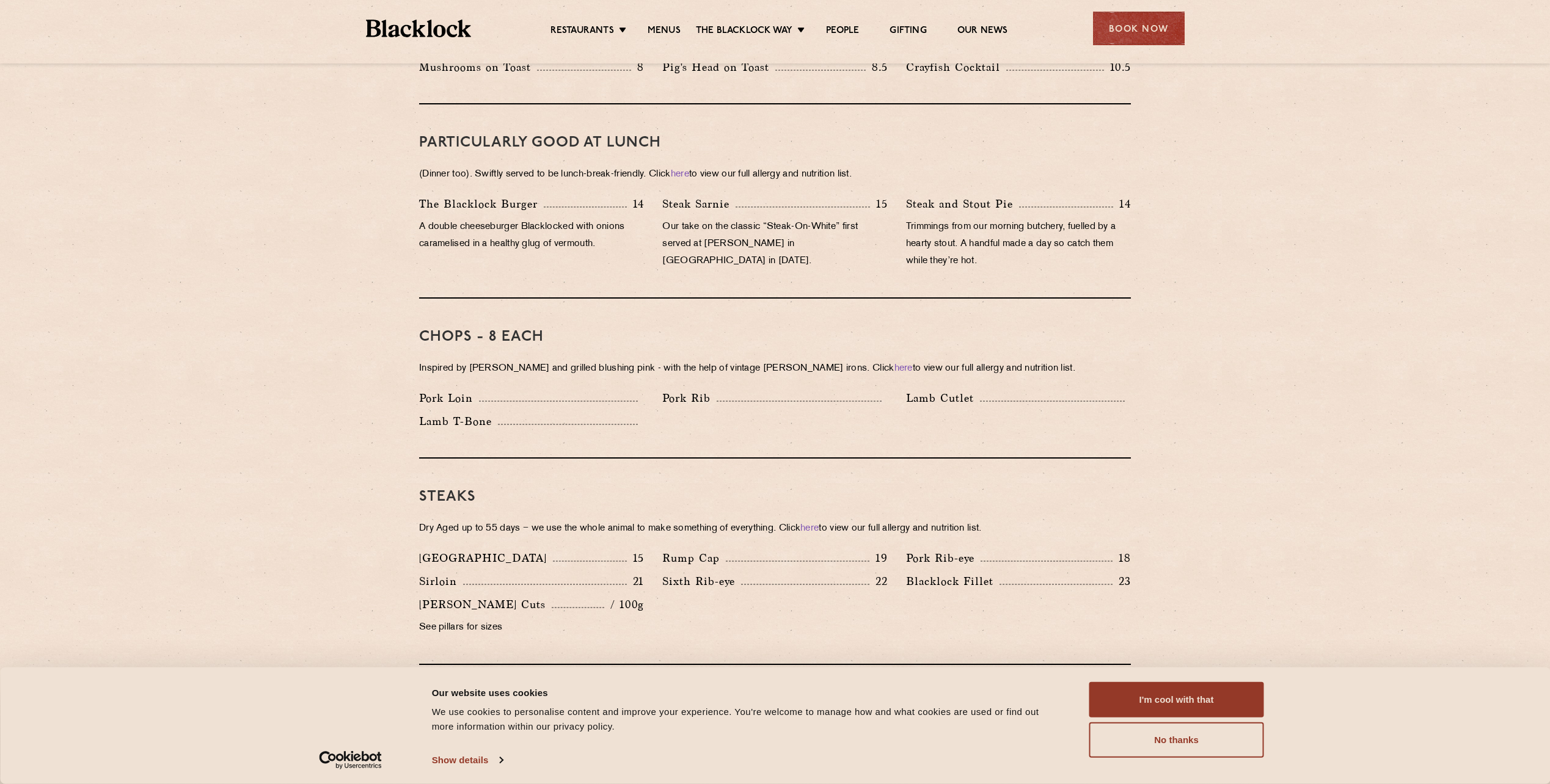
scroll to position [628, 0]
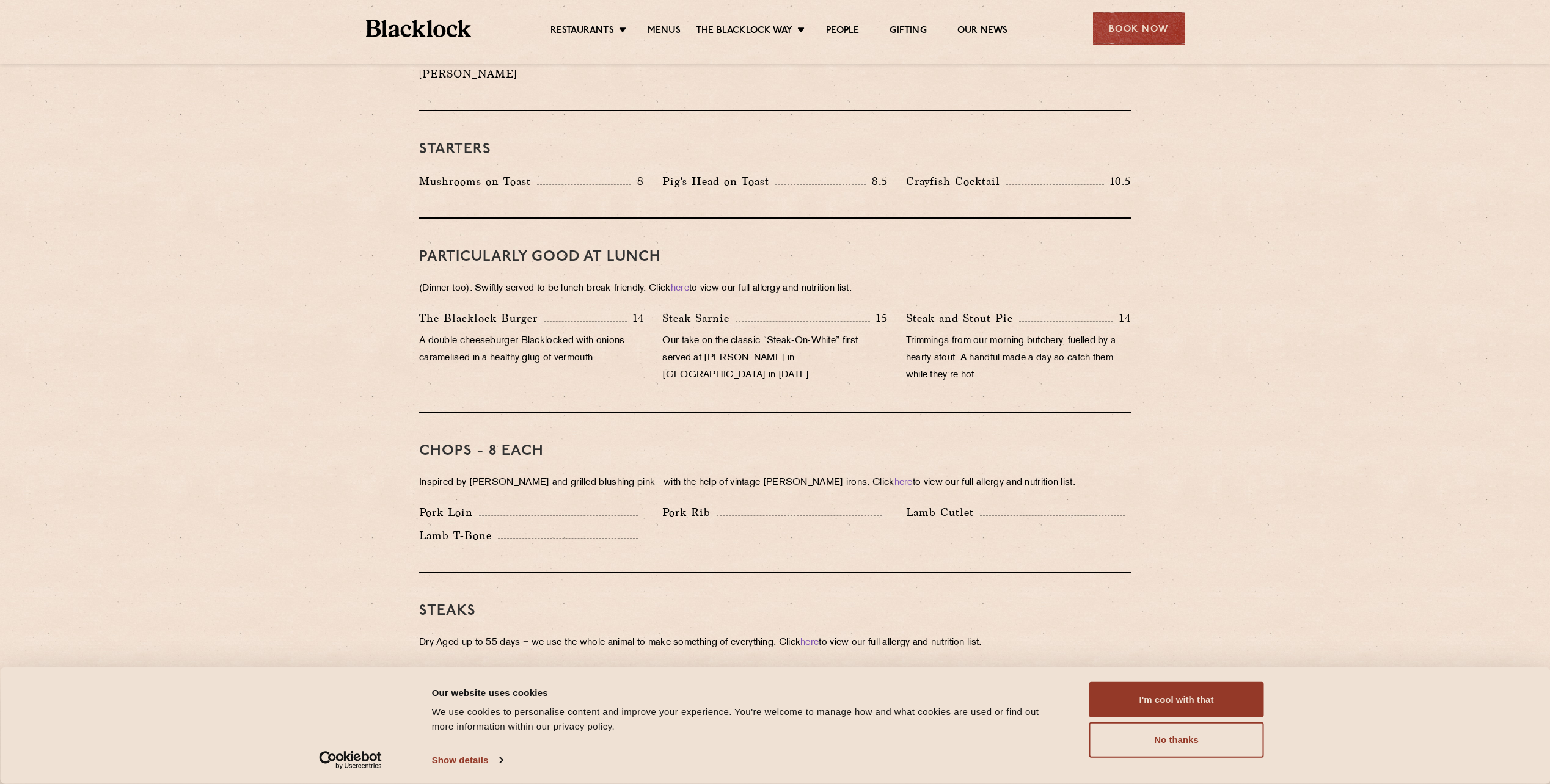
click at [921, 455] on div "Chops - 8 each Inspired by Joe Beef and grilled blushing pink - with the help o…" at bounding box center [775, 493] width 712 height 160
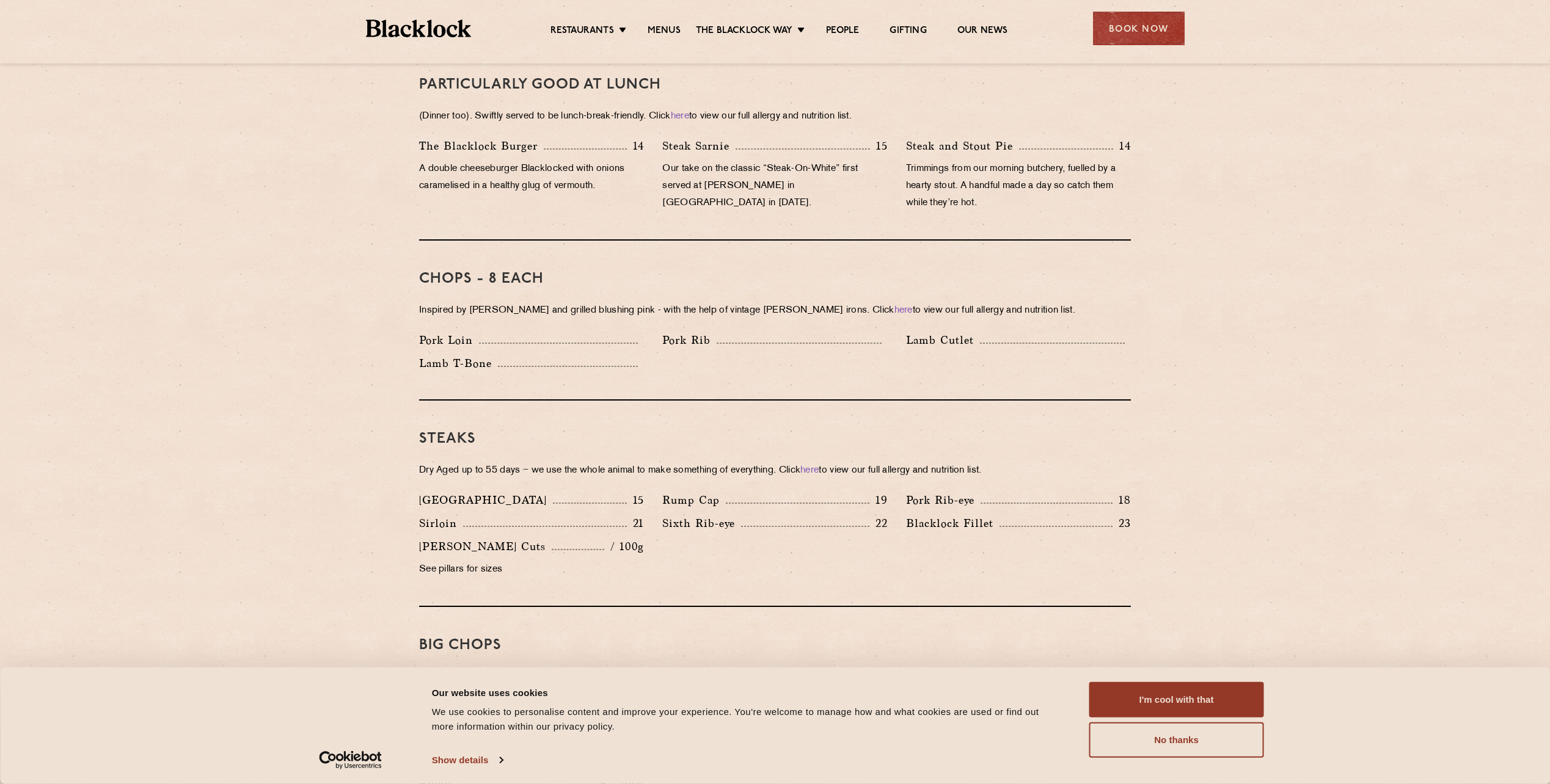
scroll to position [933, 0]
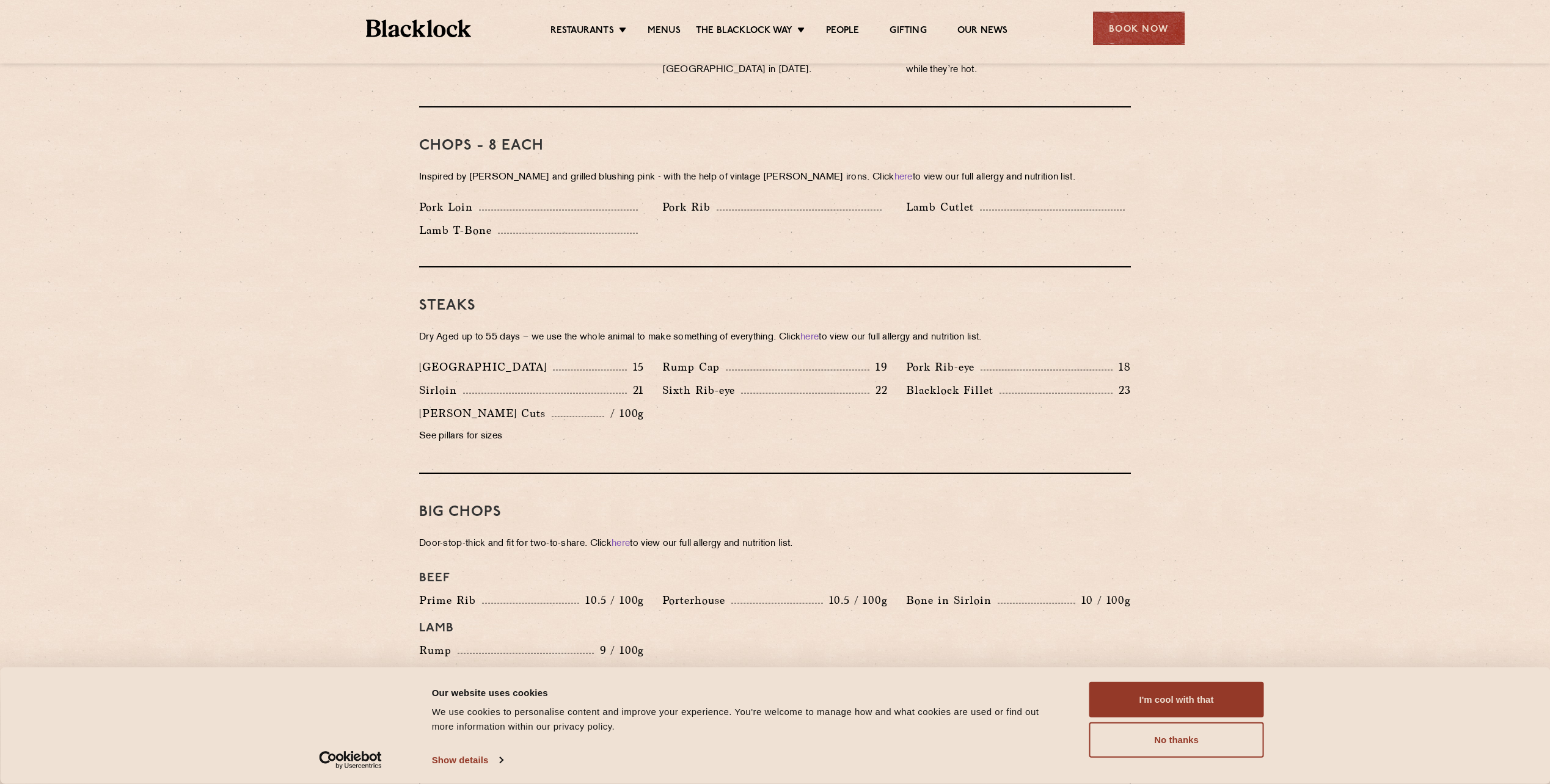
click at [921, 455] on div "Steaks Dry Aged up to 55 days − we use the whole animal to make something of ev…" at bounding box center [775, 371] width 712 height 206
click at [889, 334] on div "Steaks Dry Aged up to 55 days − we use the whole animal to make something of ev…" at bounding box center [775, 371] width 712 height 206
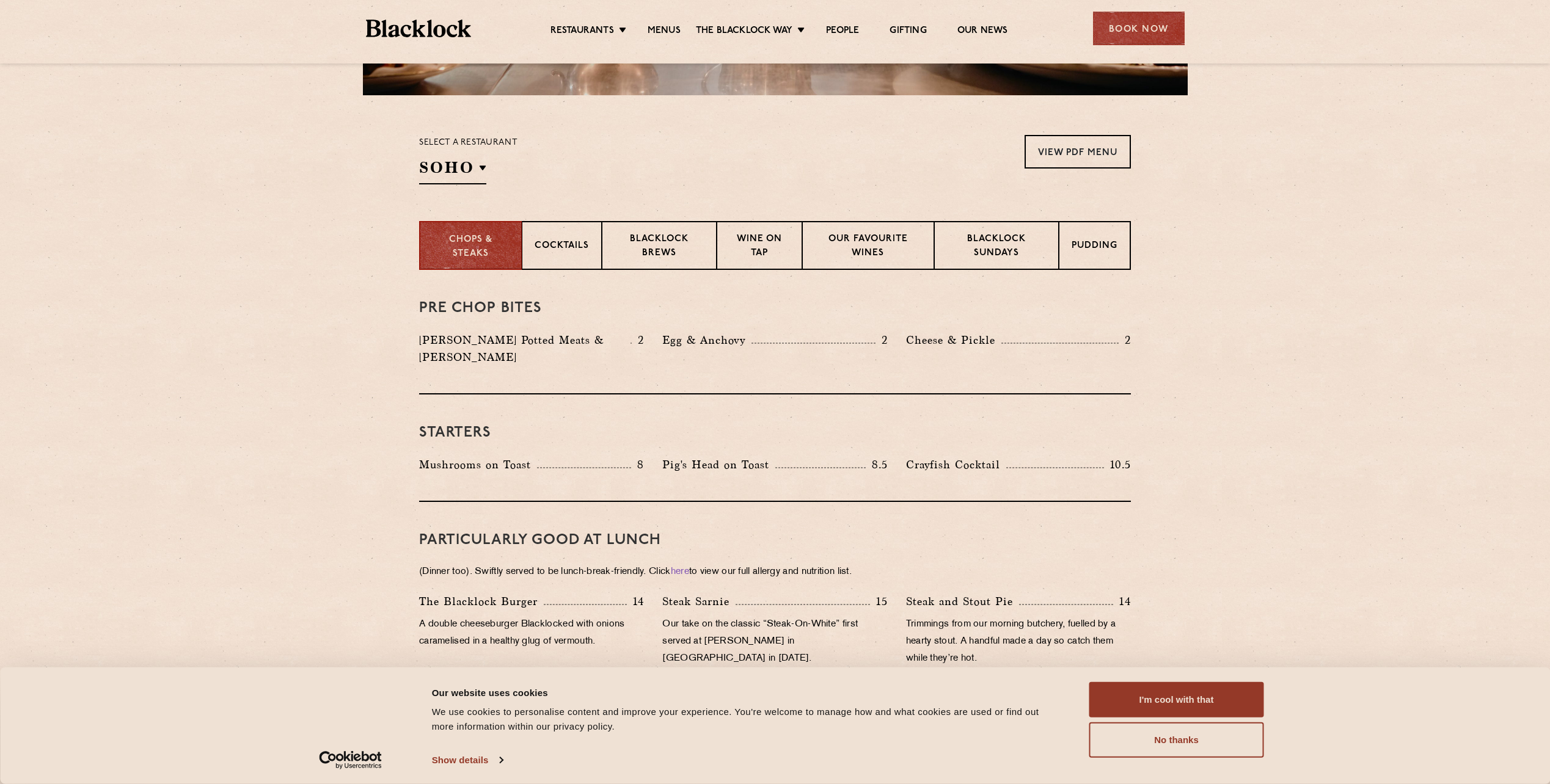
scroll to position [322, 0]
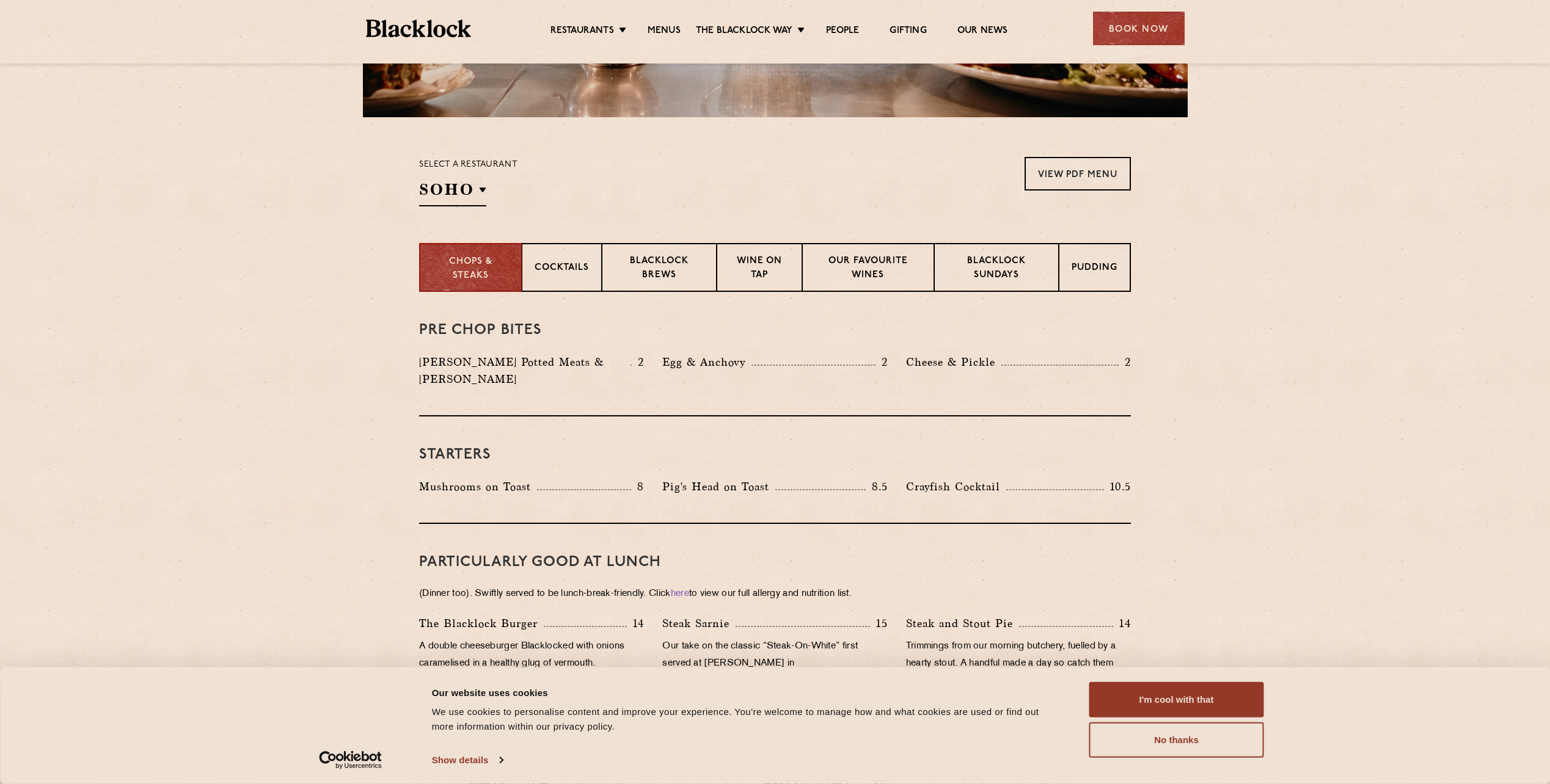
click at [839, 478] on div "Pig's Head on Toast 8.5" at bounding box center [775, 487] width 225 height 17
click at [978, 505] on div "Starters Mushrooms on Toast 8 Pig's Head on Toast 8.5 Crayfish Cocktail 10.5" at bounding box center [775, 470] width 712 height 107
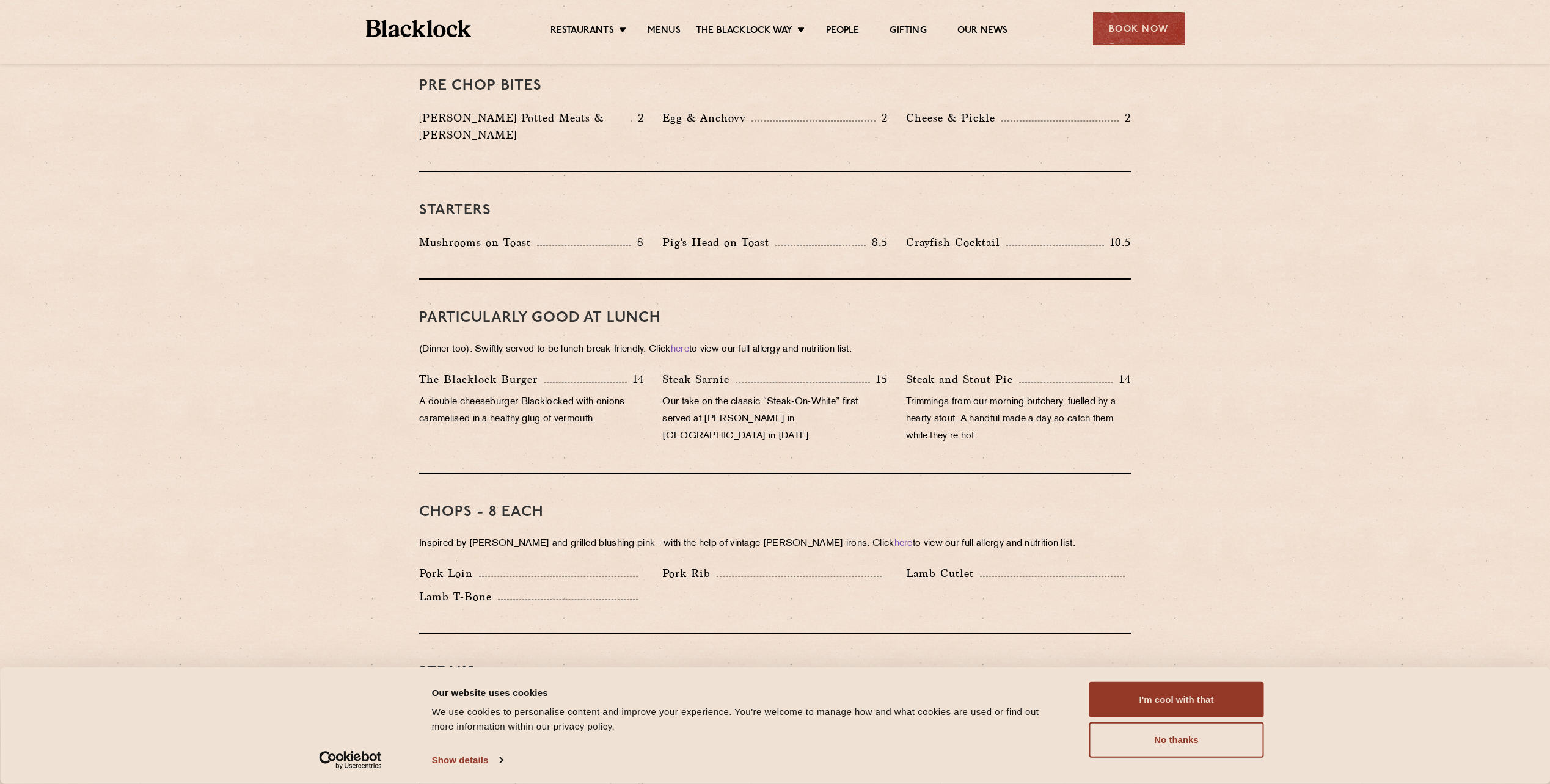
click at [1041, 536] on p "Inspired by Joe Beef and grilled blushing pink - with the help of vintage Black…" at bounding box center [775, 544] width 712 height 17
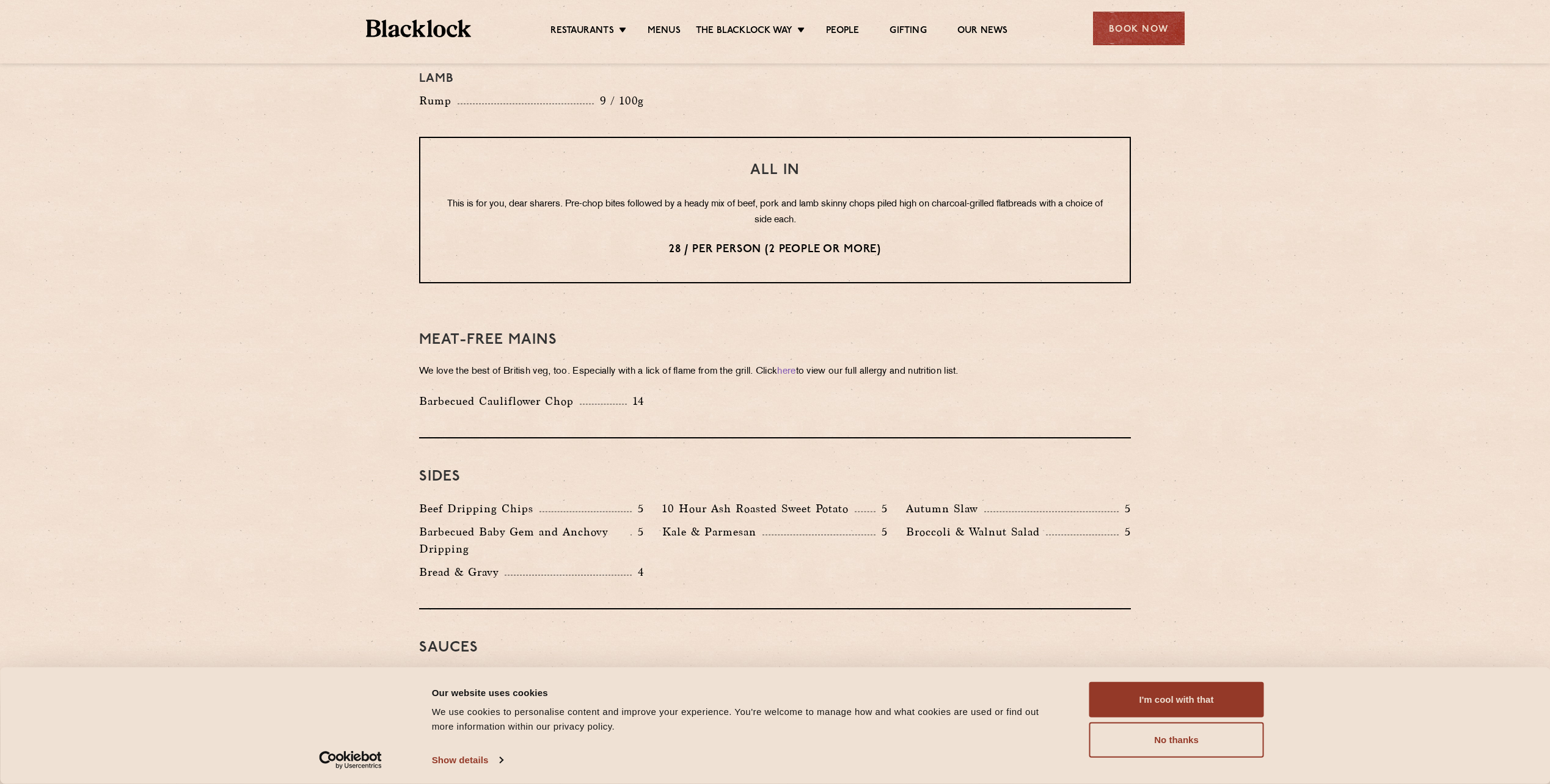
scroll to position [1727, 0]
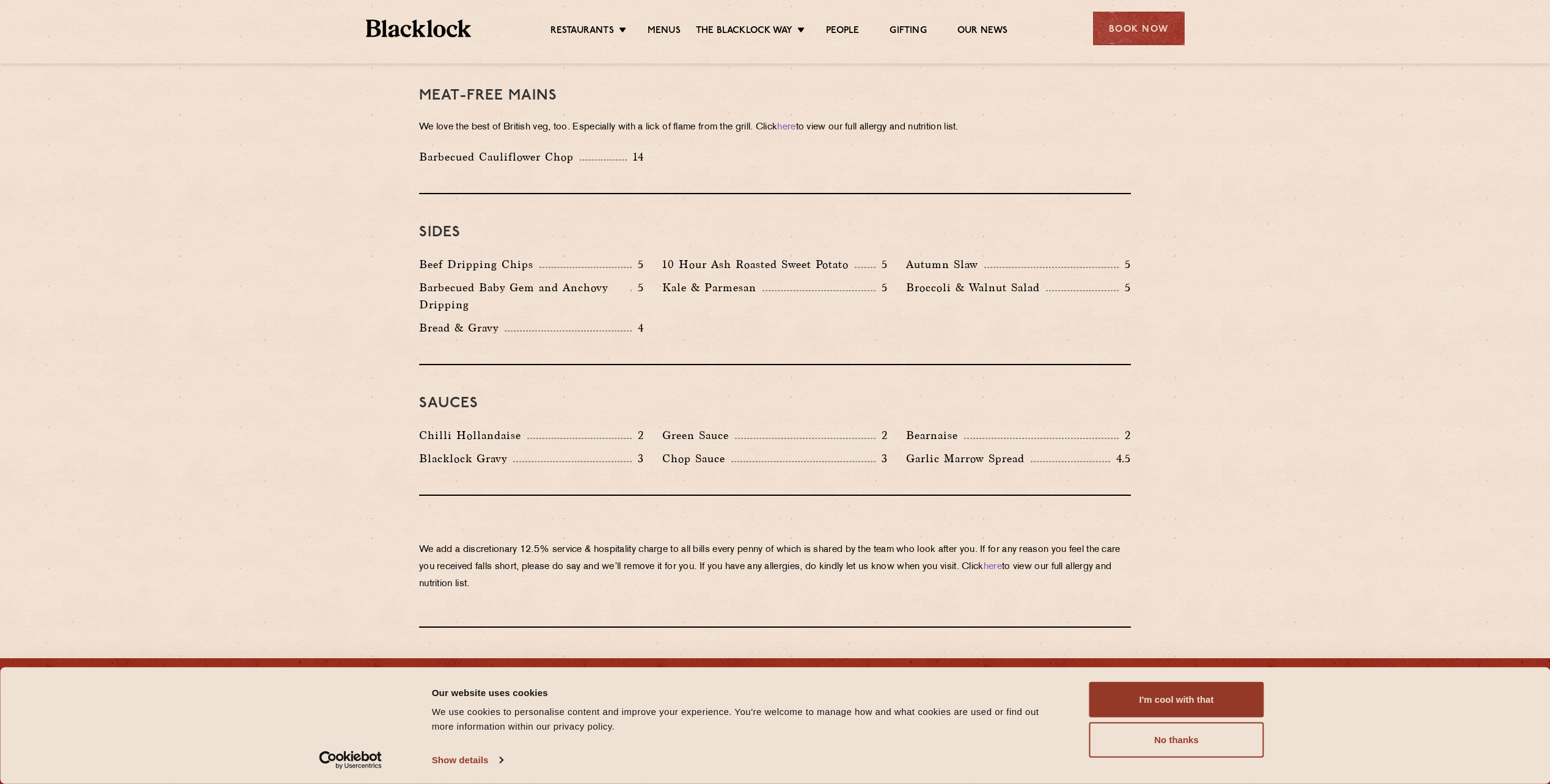
click at [1059, 496] on div "We add a discretionary 12.5% service & hospitality charge to all bills every pe…" at bounding box center [775, 562] width 712 height 132
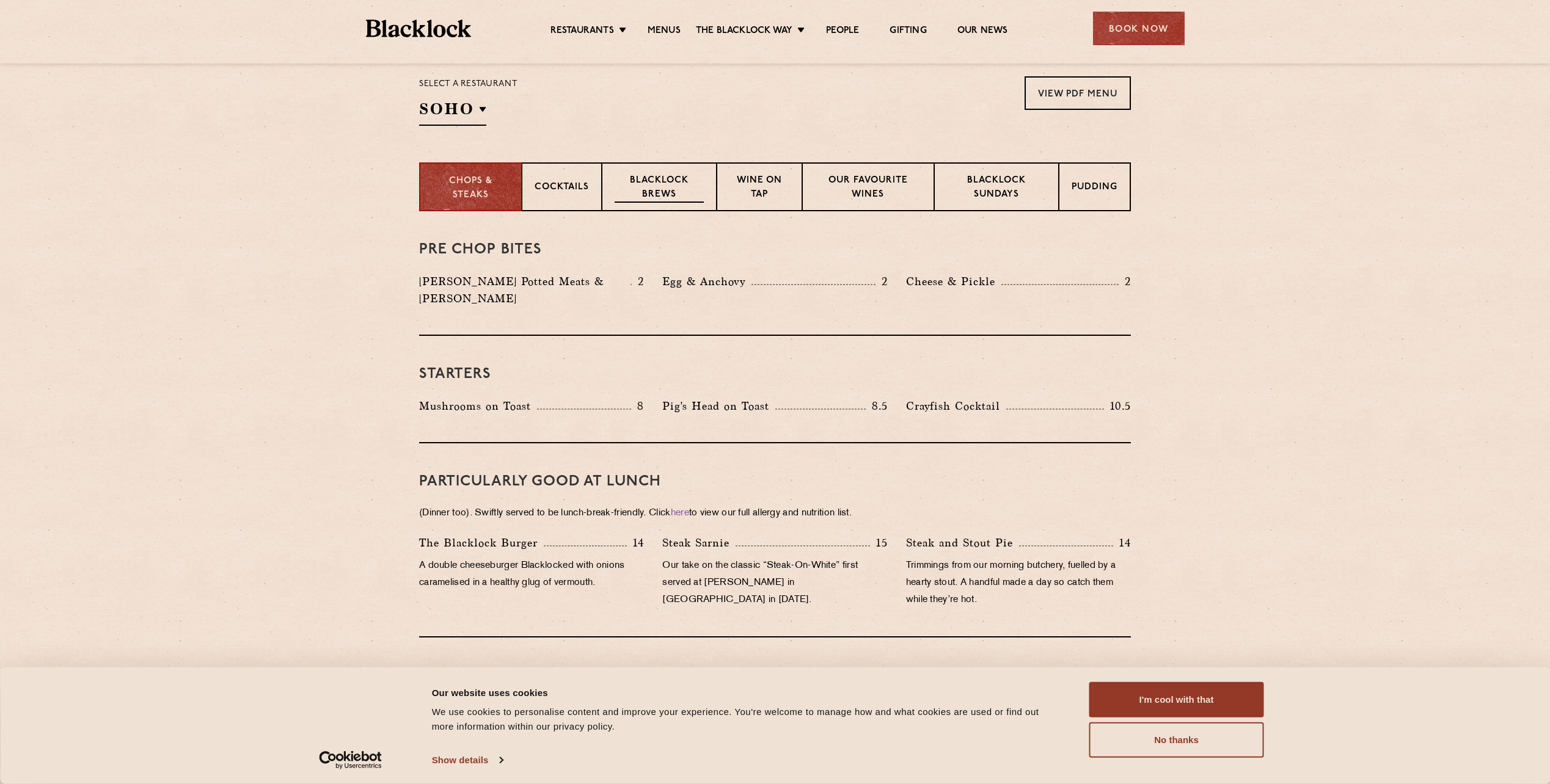
scroll to position [322, 0]
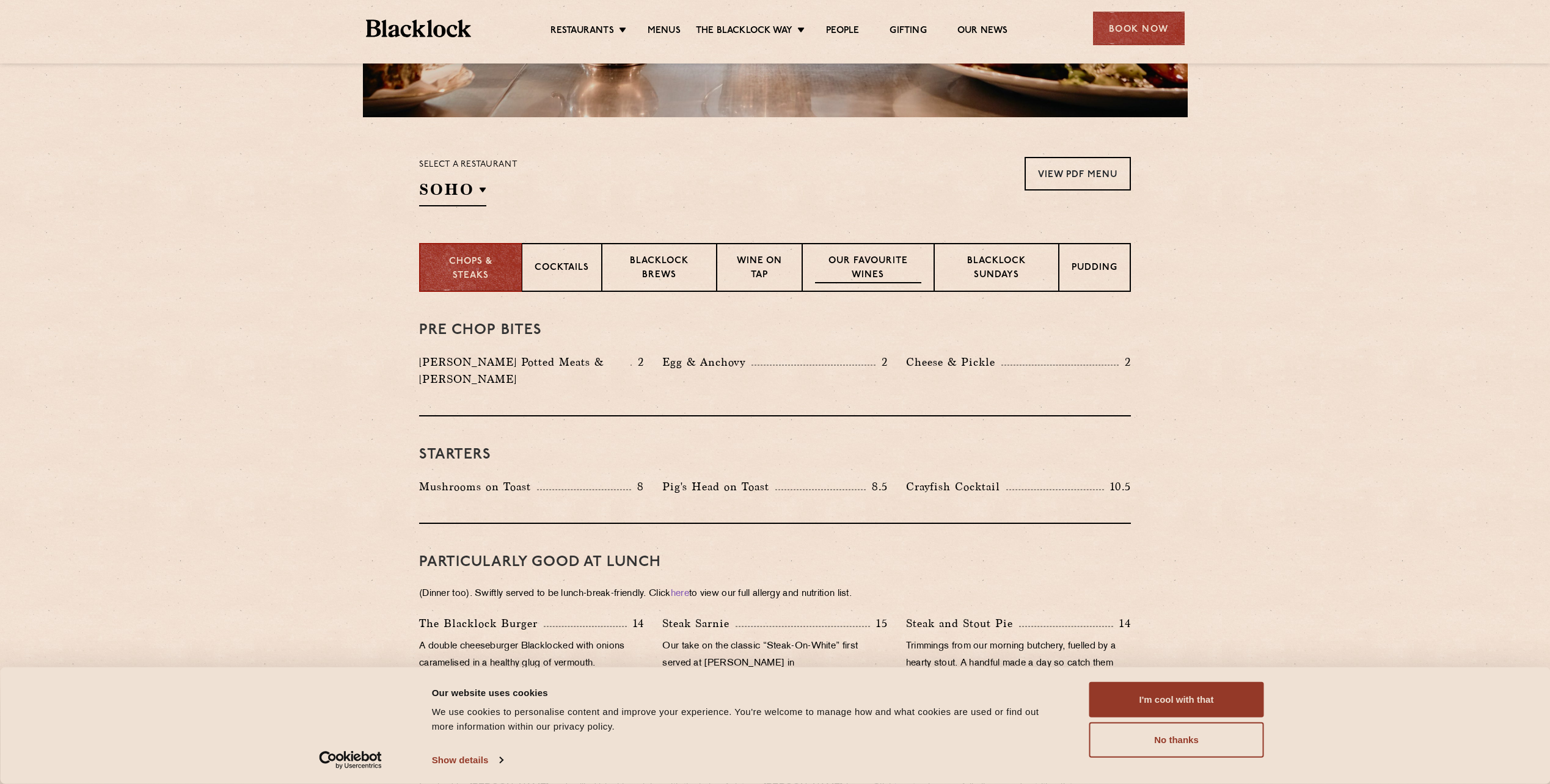
click at [866, 273] on p "Our favourite wines" at bounding box center [868, 269] width 106 height 29
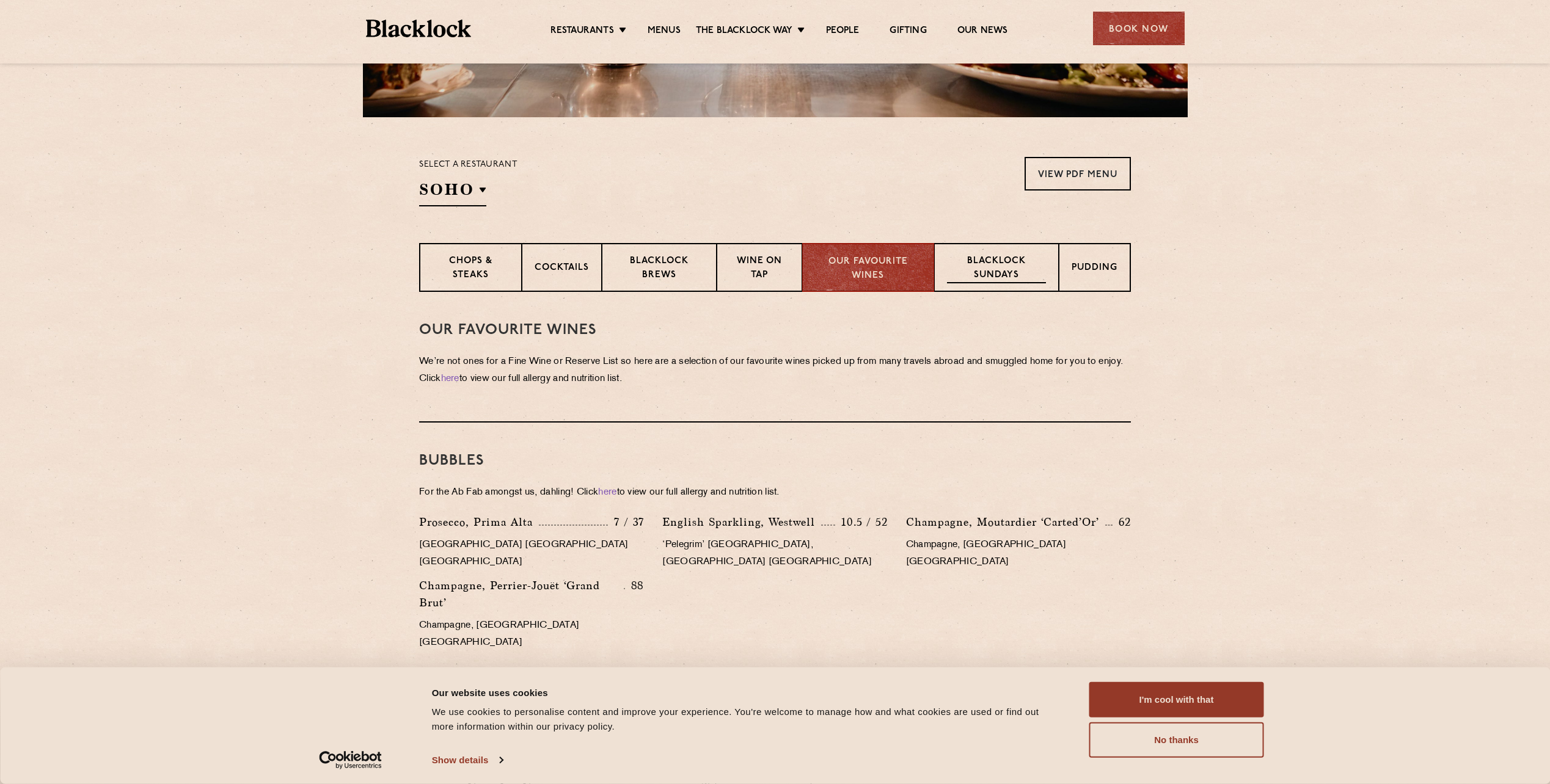
click at [941, 258] on div "Blacklock Sundays" at bounding box center [996, 267] width 125 height 49
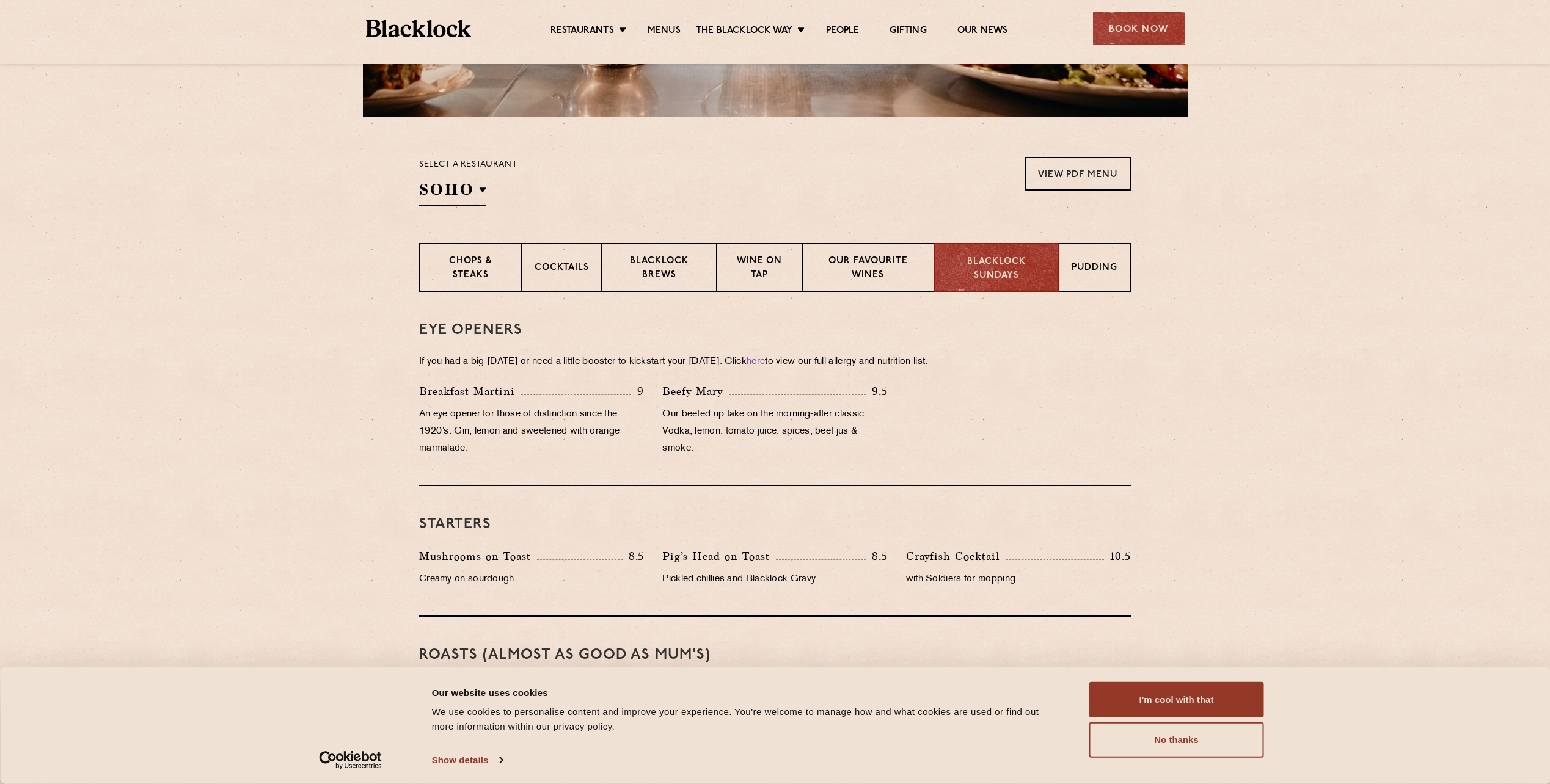
click at [1151, 351] on section "Eye openers If you had a big Saturday or need a little booster to kickstart you…" at bounding box center [775, 789] width 1550 height 994
click at [1095, 279] on div "Pudding" at bounding box center [1095, 267] width 71 height 49
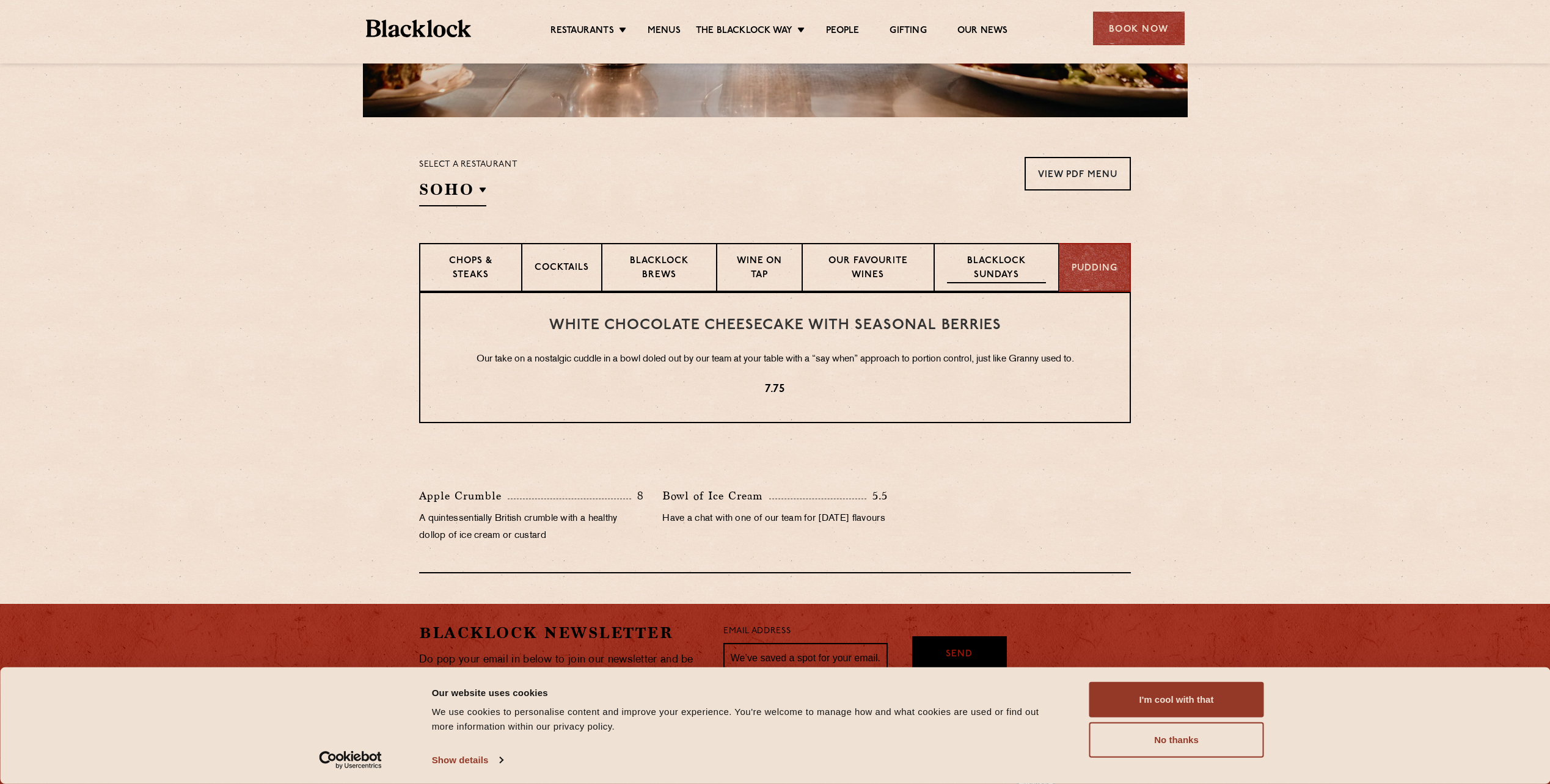
click at [953, 268] on p "Blacklock Sundays" at bounding box center [996, 269] width 99 height 29
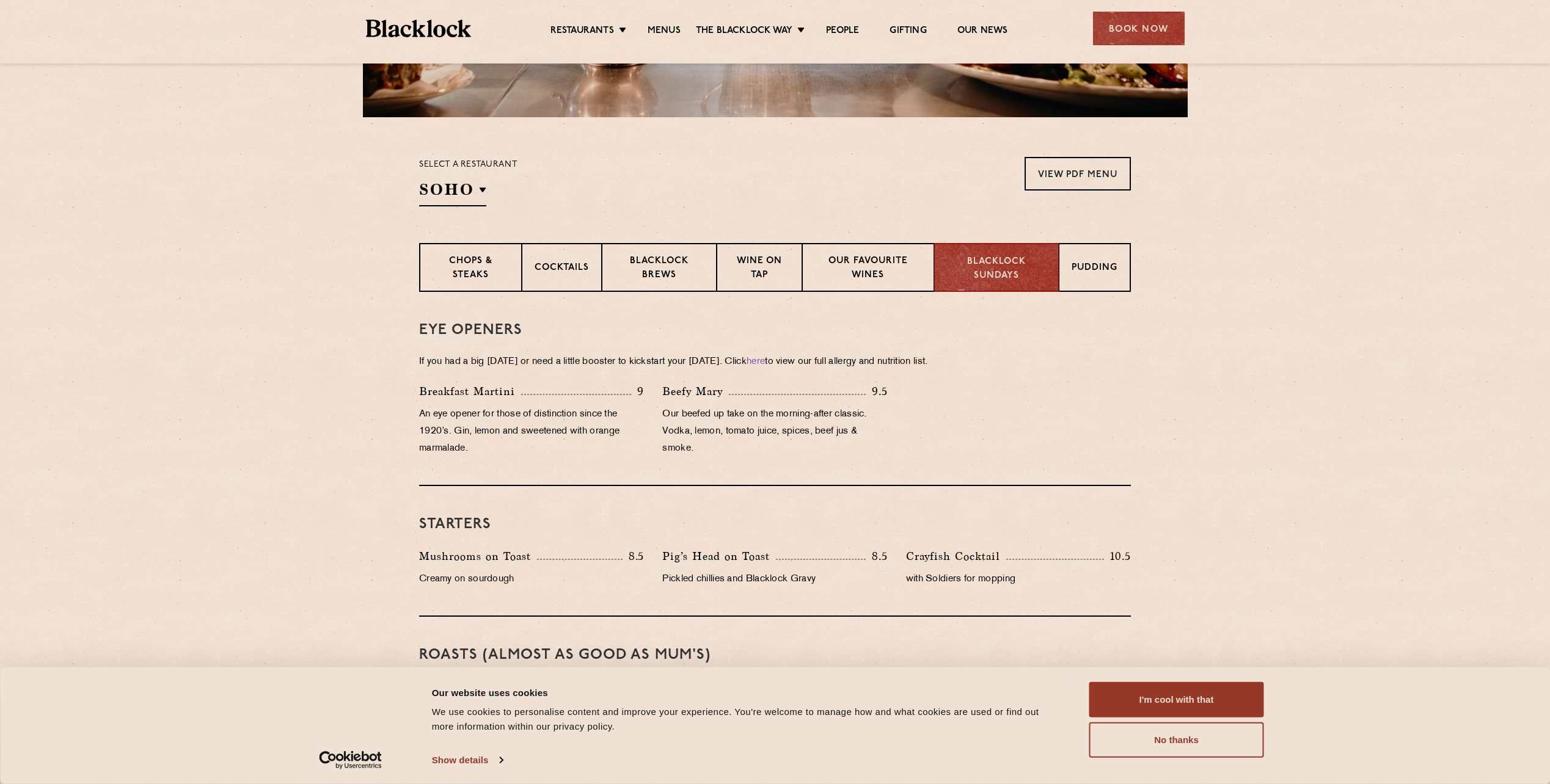
click at [884, 245] on div "Our favourite wines" at bounding box center [867, 267] width 131 height 49
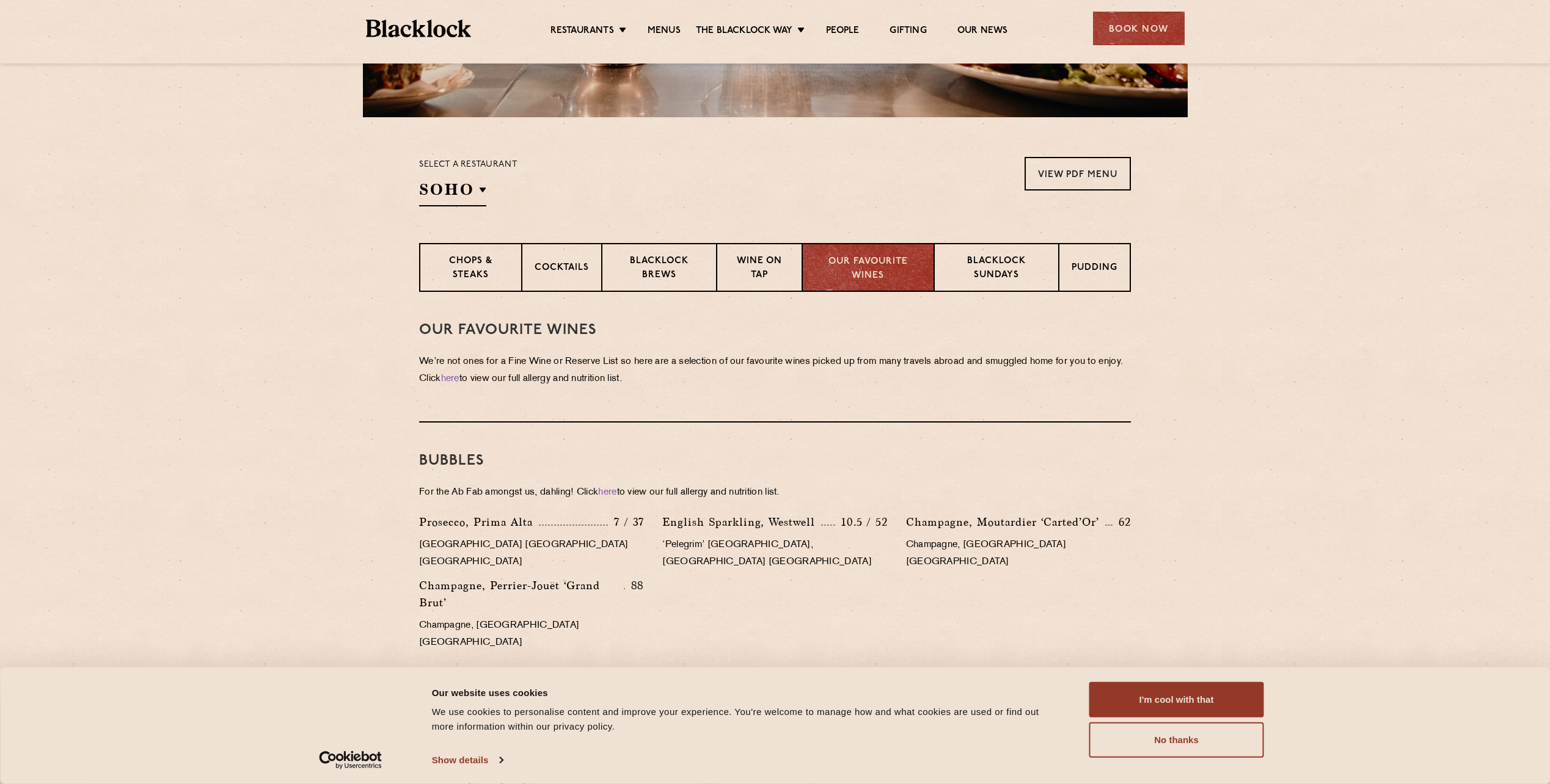
click at [924, 257] on div "Our favourite wines" at bounding box center [867, 267] width 131 height 49
click at [983, 257] on p "Blacklock Sundays" at bounding box center [996, 269] width 99 height 29
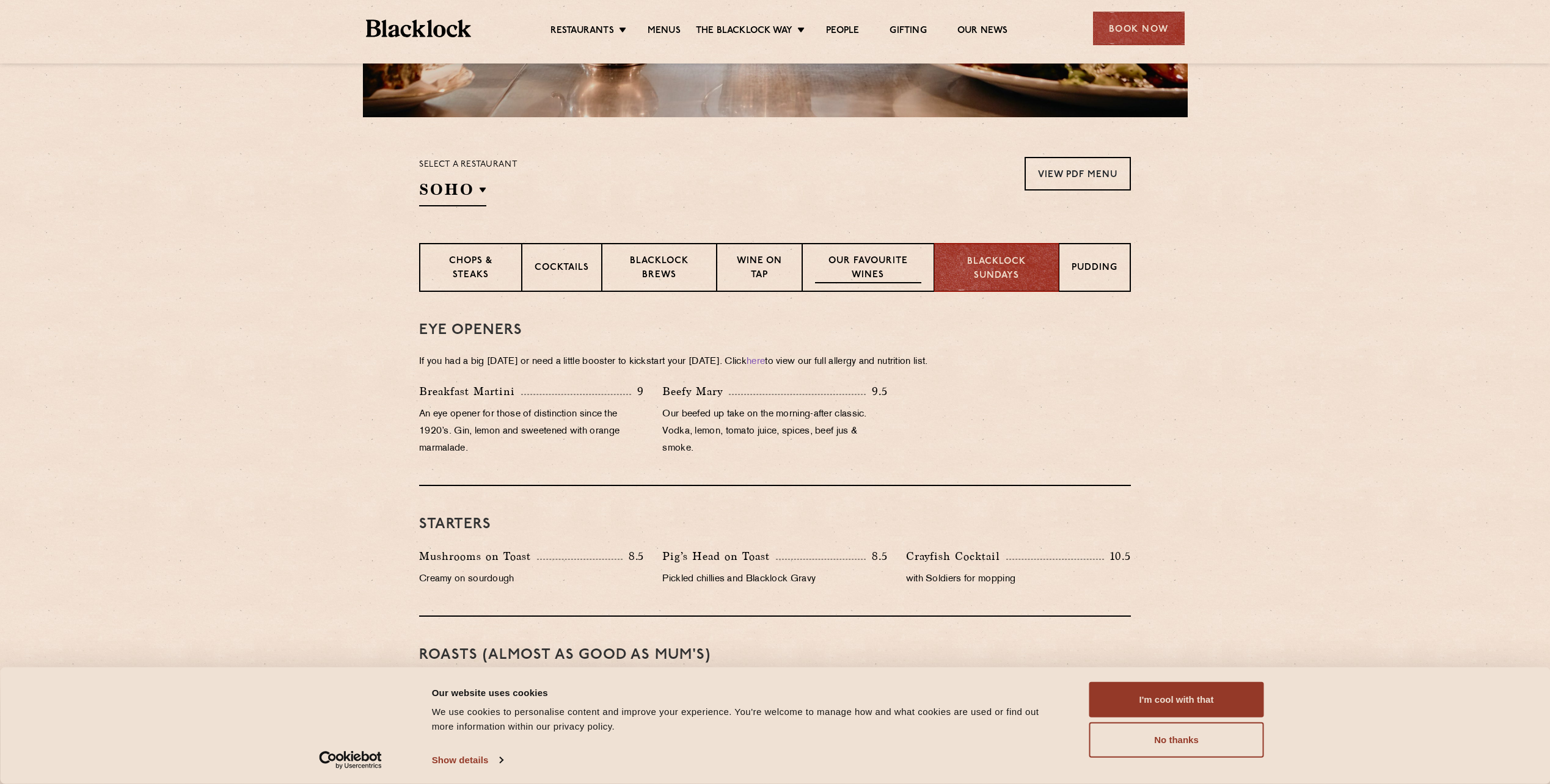
click at [886, 258] on p "Our favourite wines" at bounding box center [868, 269] width 106 height 29
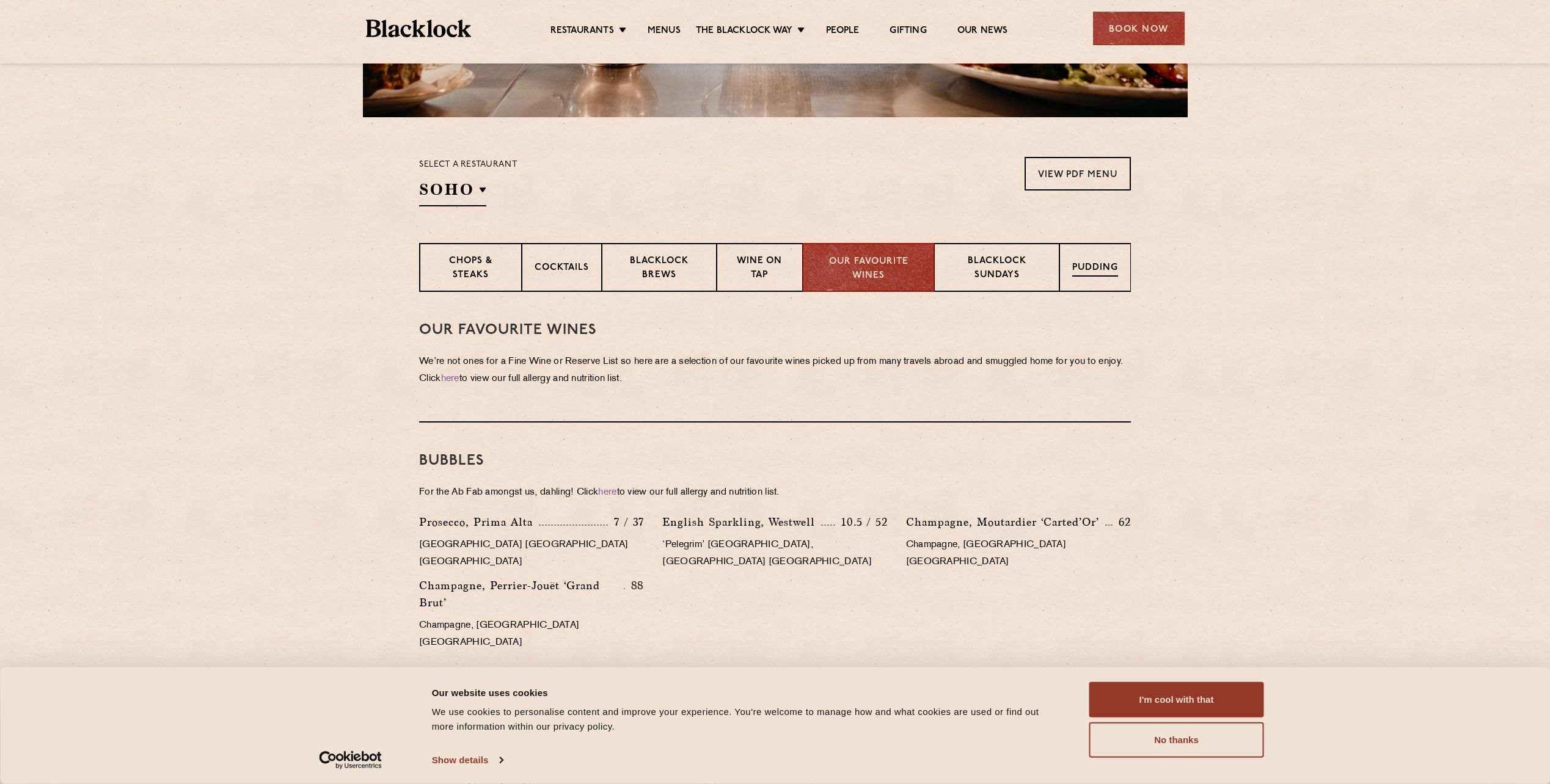
click at [1083, 252] on div "Pudding" at bounding box center [1095, 267] width 71 height 49
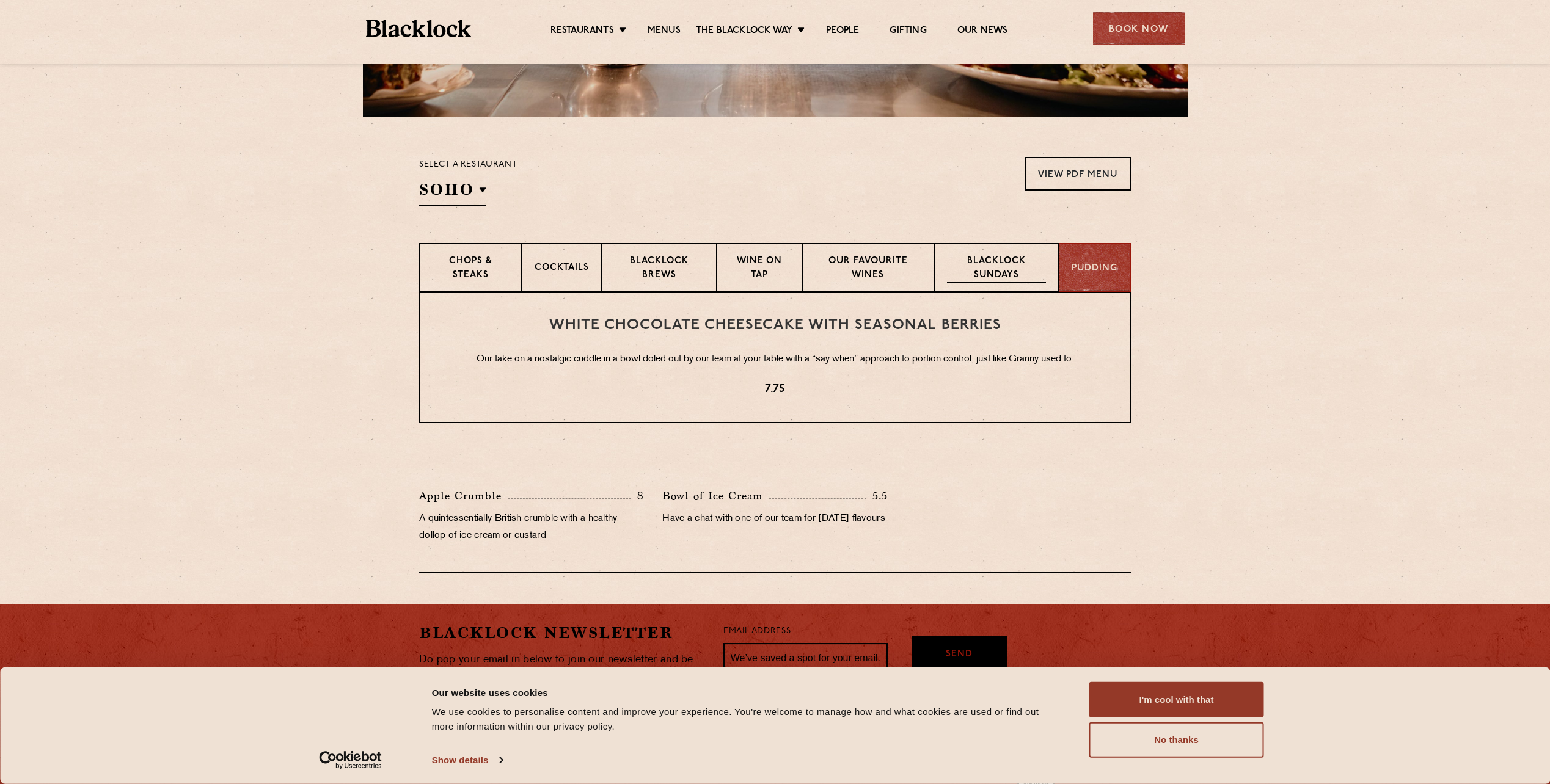
click at [1015, 273] on p "Blacklock Sundays" at bounding box center [996, 269] width 99 height 29
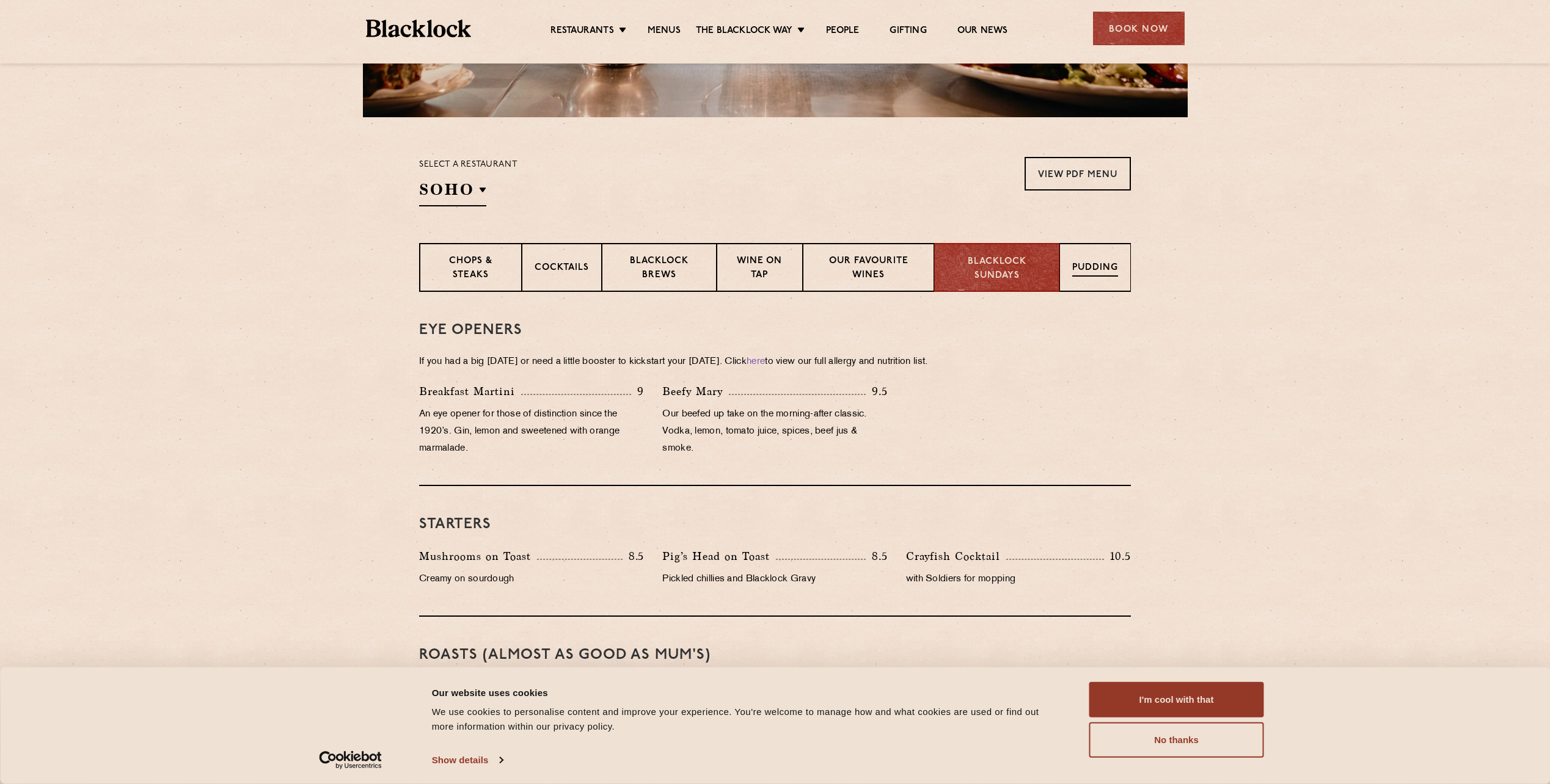
click at [1096, 280] on div "Pudding" at bounding box center [1095, 267] width 71 height 49
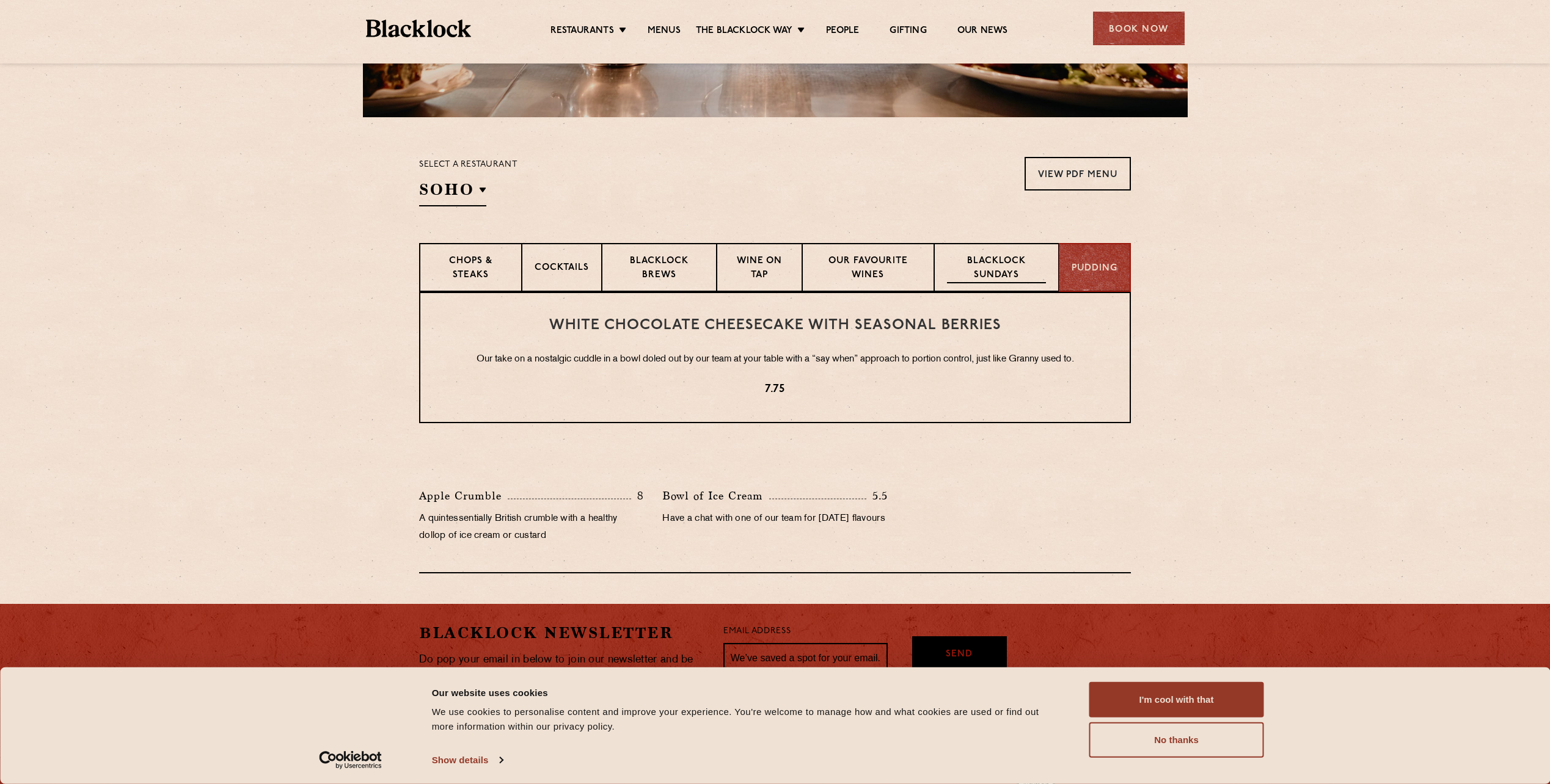
click at [974, 278] on p "Blacklock Sundays" at bounding box center [996, 269] width 99 height 29
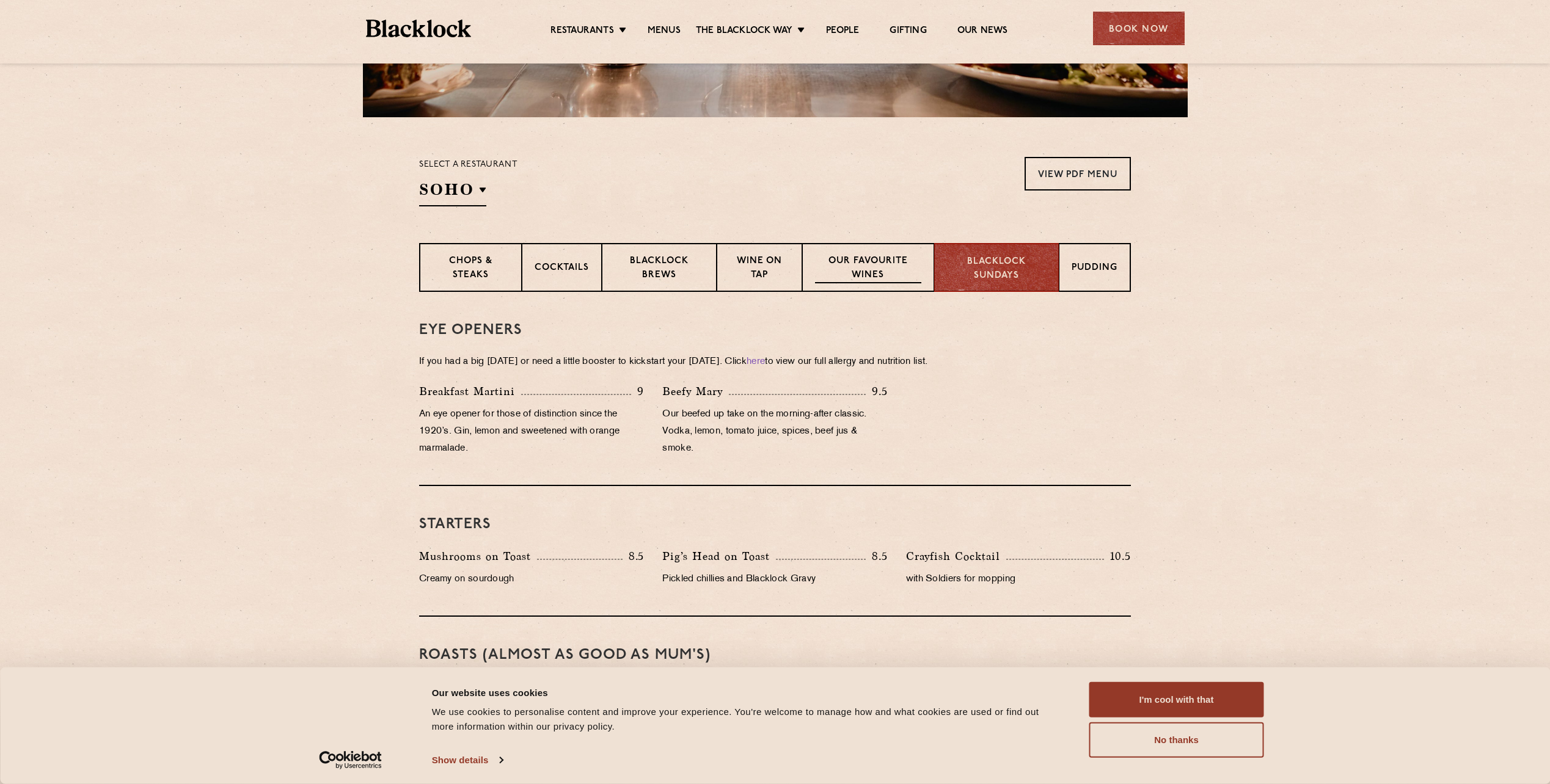
click at [855, 281] on p "Our favourite wines" at bounding box center [868, 269] width 106 height 29
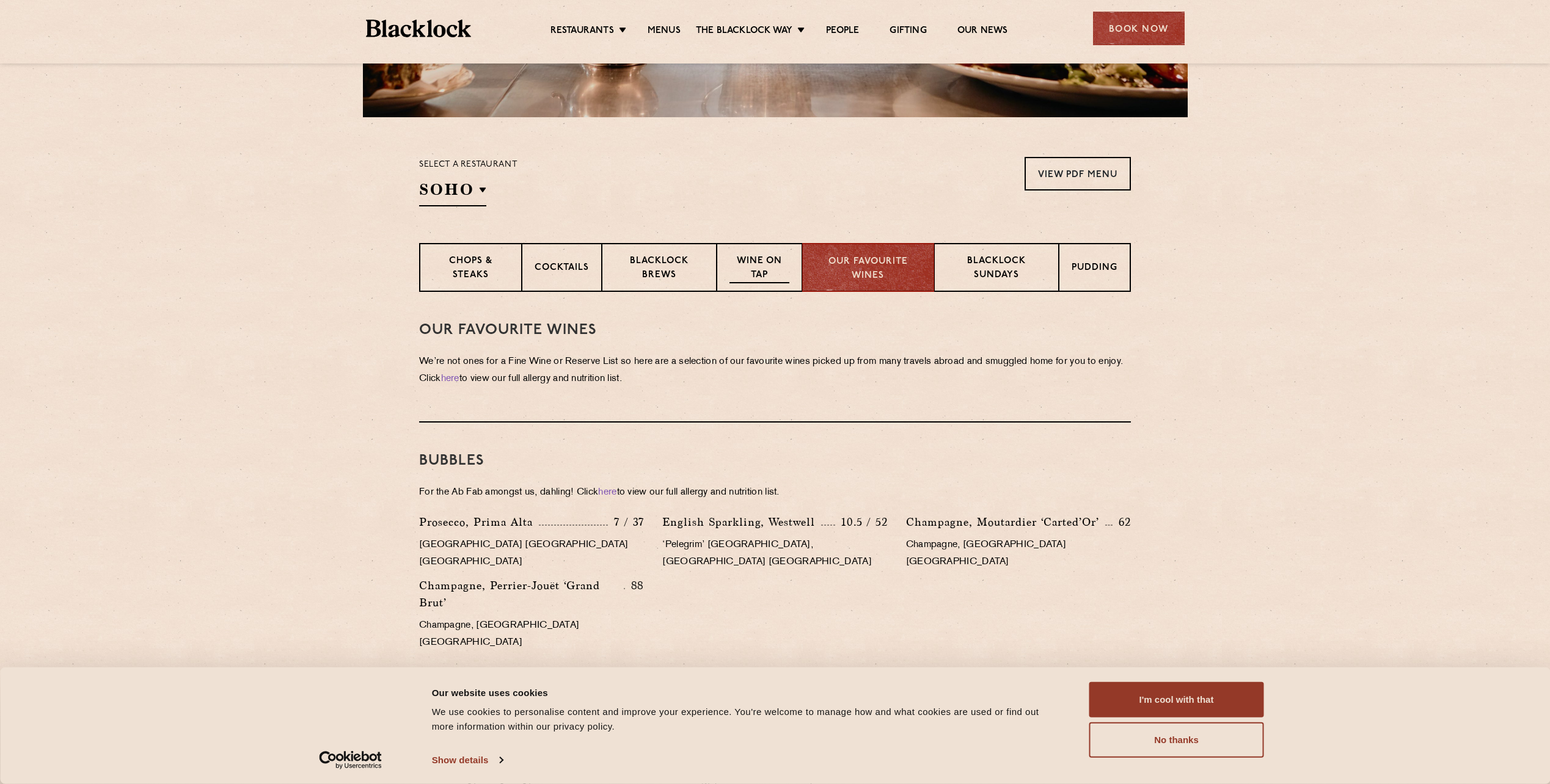
click at [770, 245] on div "Wine on Tap" at bounding box center [759, 267] width 85 height 49
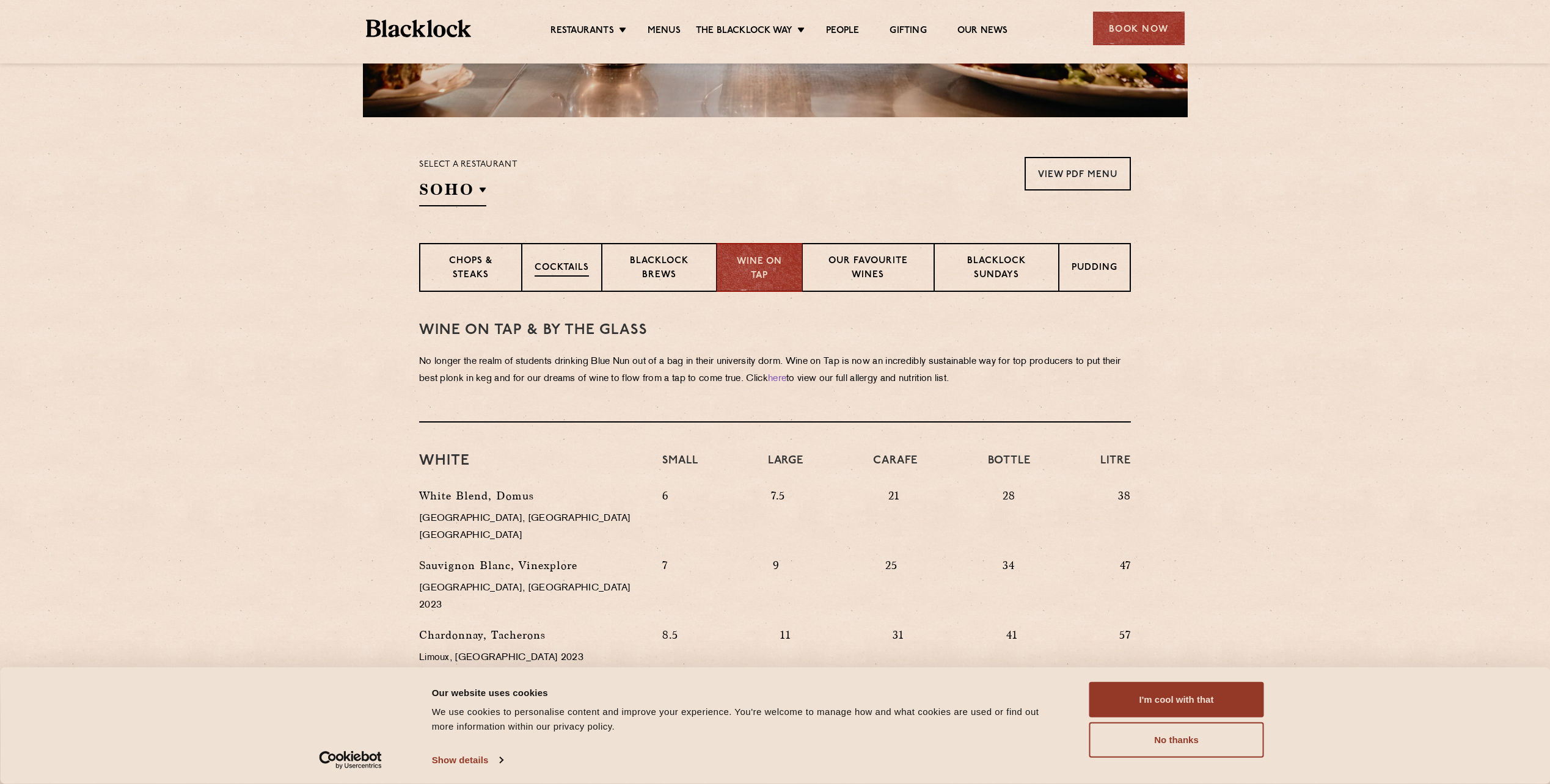
click at [601, 259] on div "Cocktails" at bounding box center [561, 267] width 80 height 49
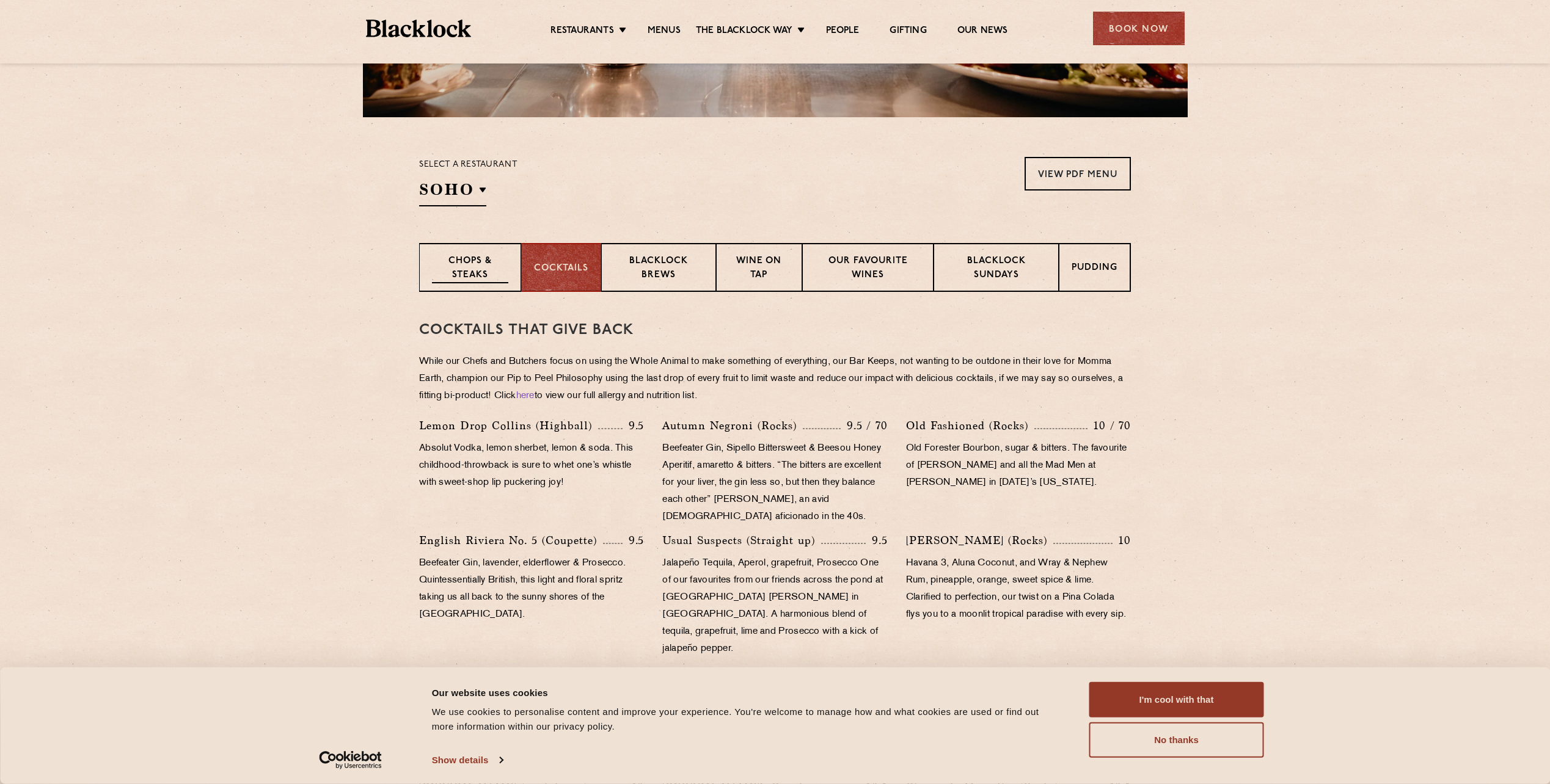
click at [517, 265] on div "Chops & Steaks" at bounding box center [470, 267] width 102 height 49
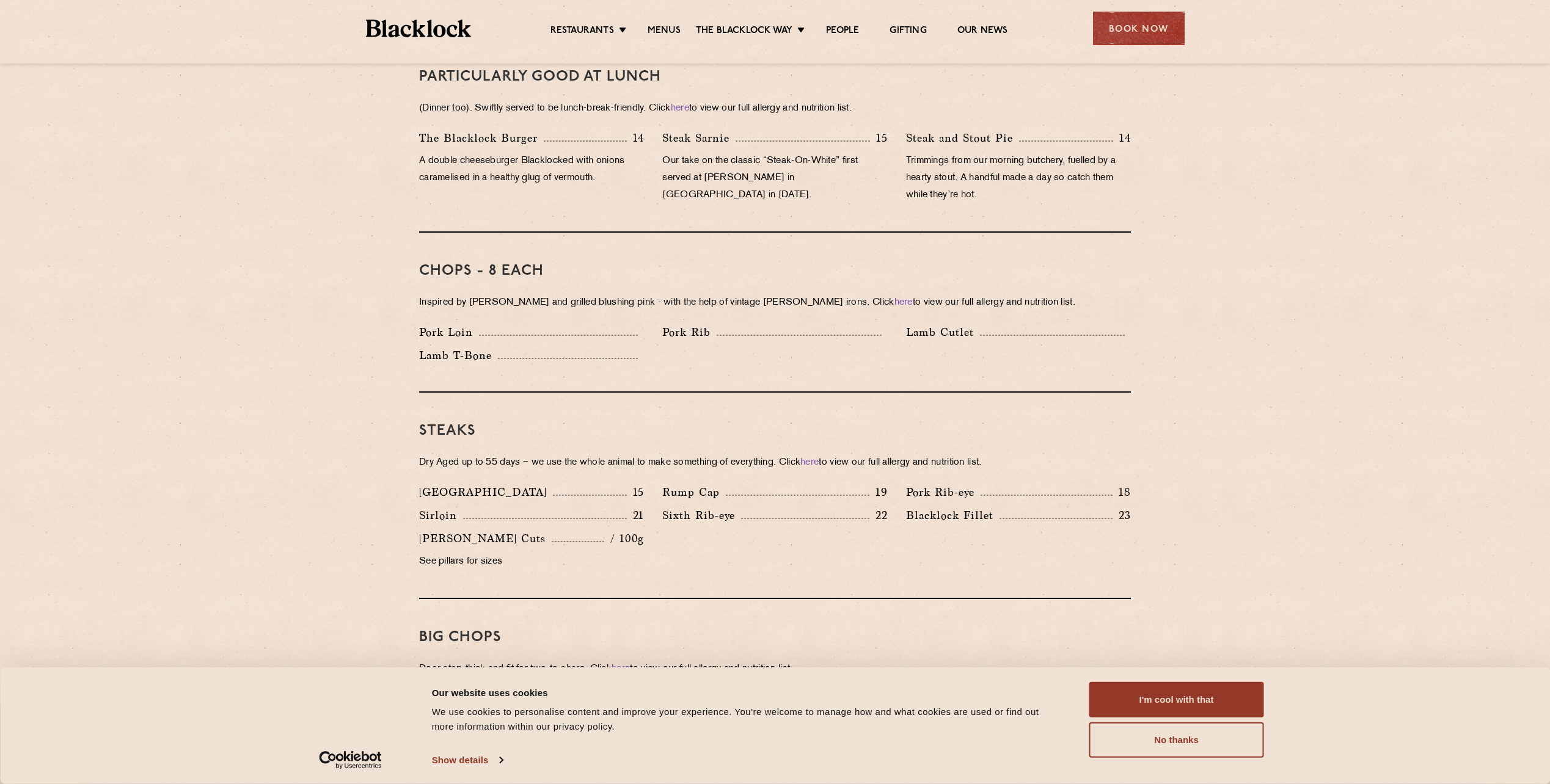
scroll to position [811, 0]
click at [749, 150] on p "Our take on the classic “Steak-On-White” first served at Louis’ Lunch in New Ha…" at bounding box center [775, 175] width 225 height 51
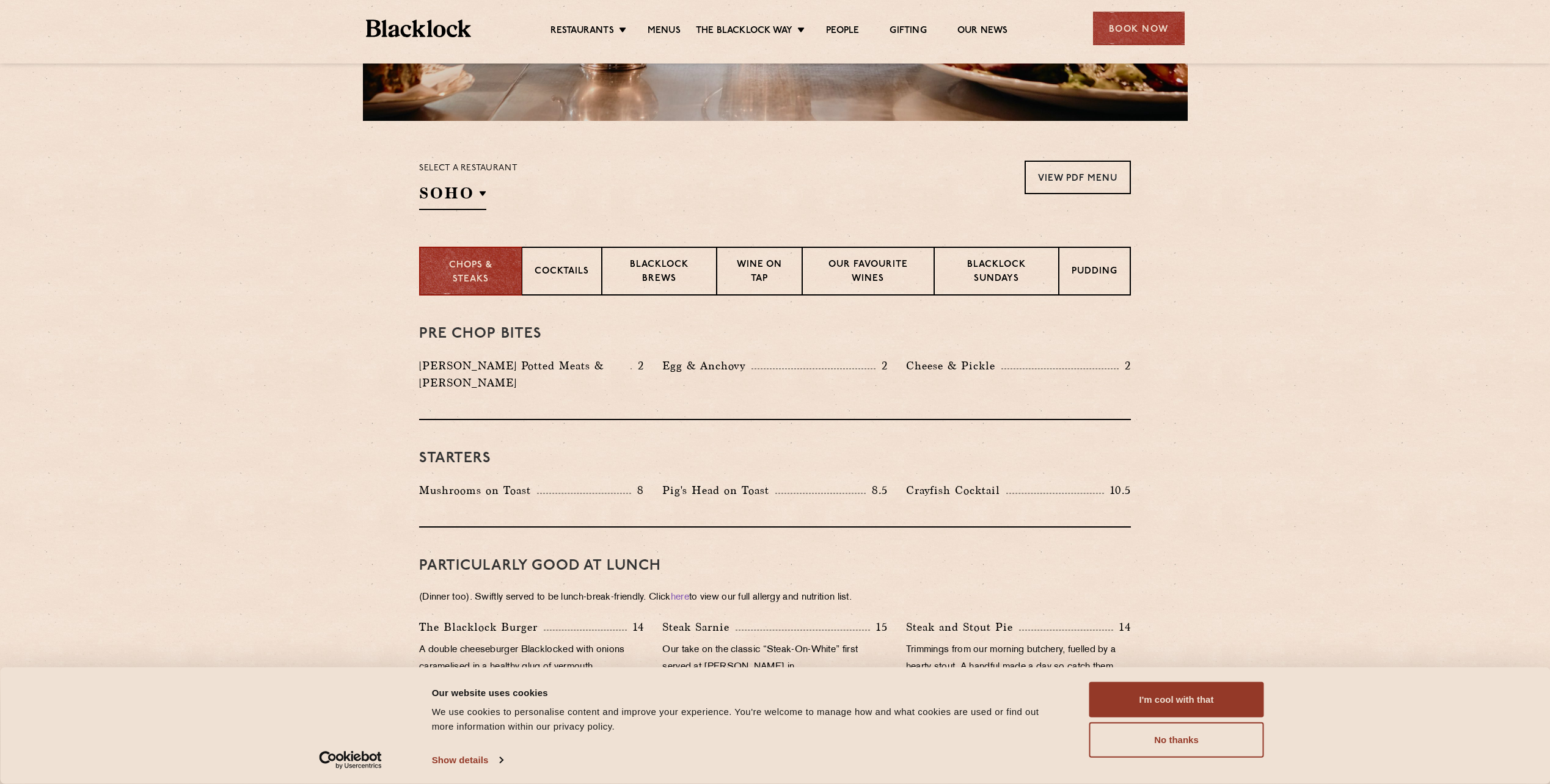
scroll to position [262, 0]
